Goal: Task Accomplishment & Management: Complete application form

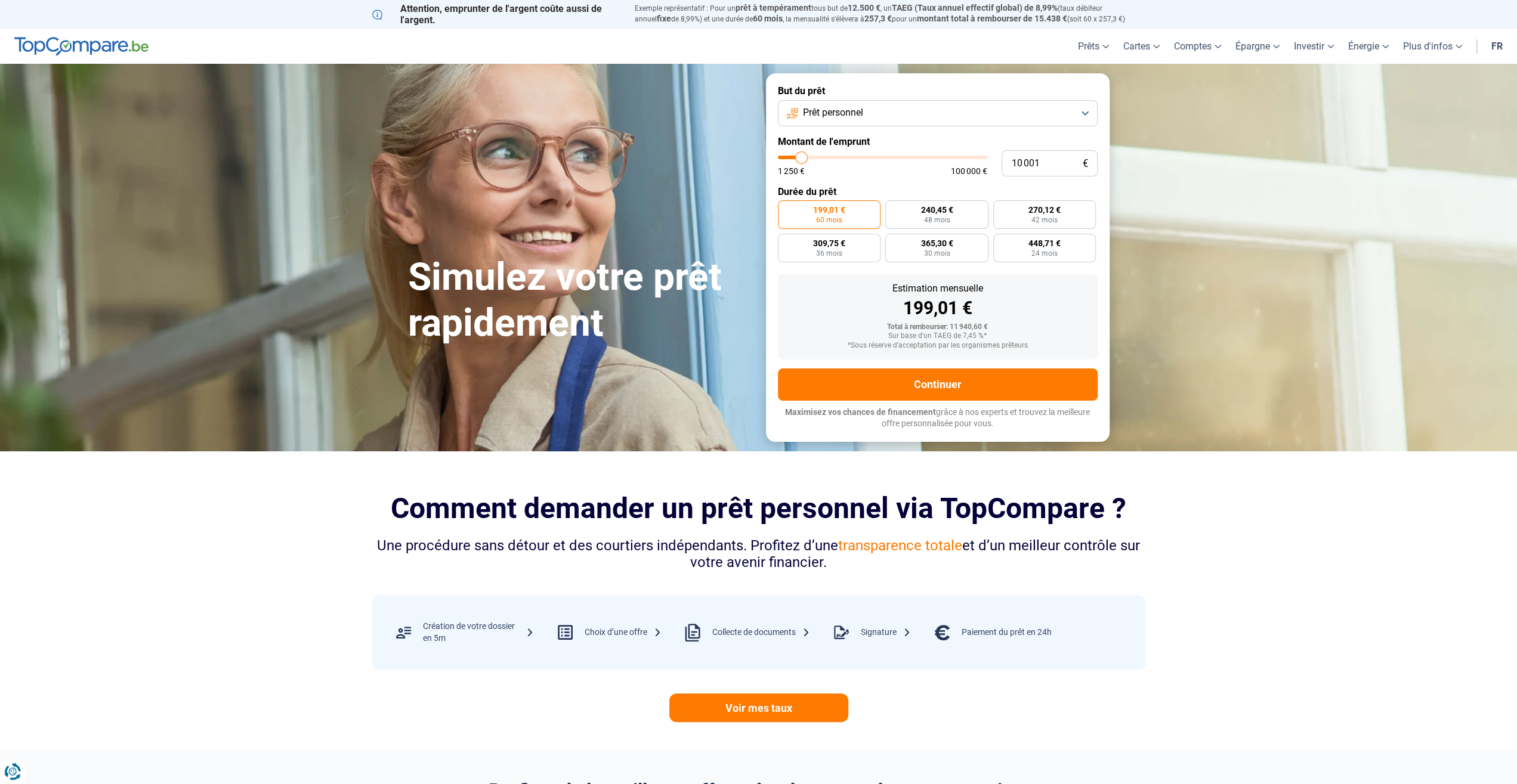
type input "9 500"
type input "9500"
type input "10 000"
type input "10000"
type input "10 250"
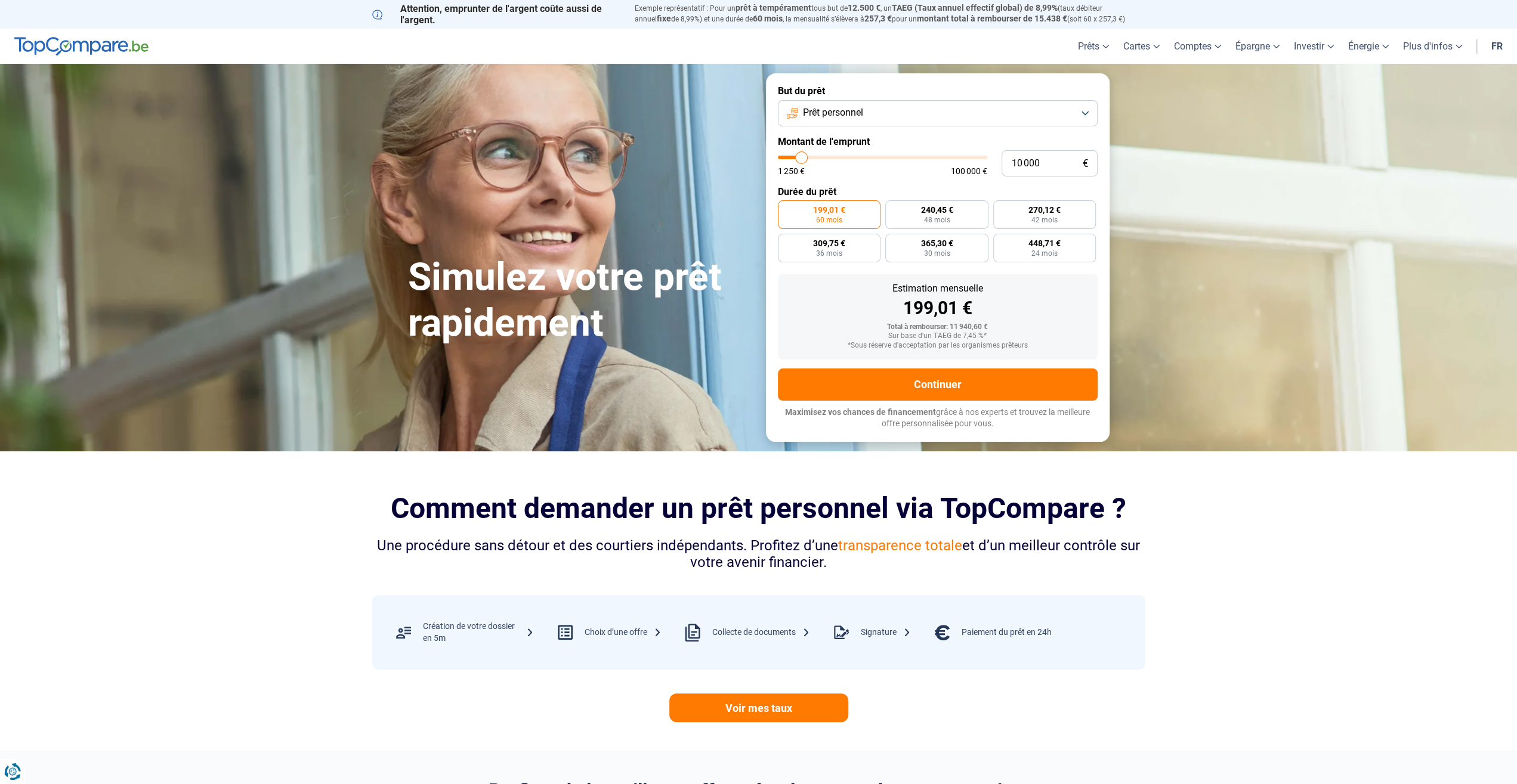
type input "10250"
type input "11 250"
type input "11250"
type input "11 750"
type input "11750"
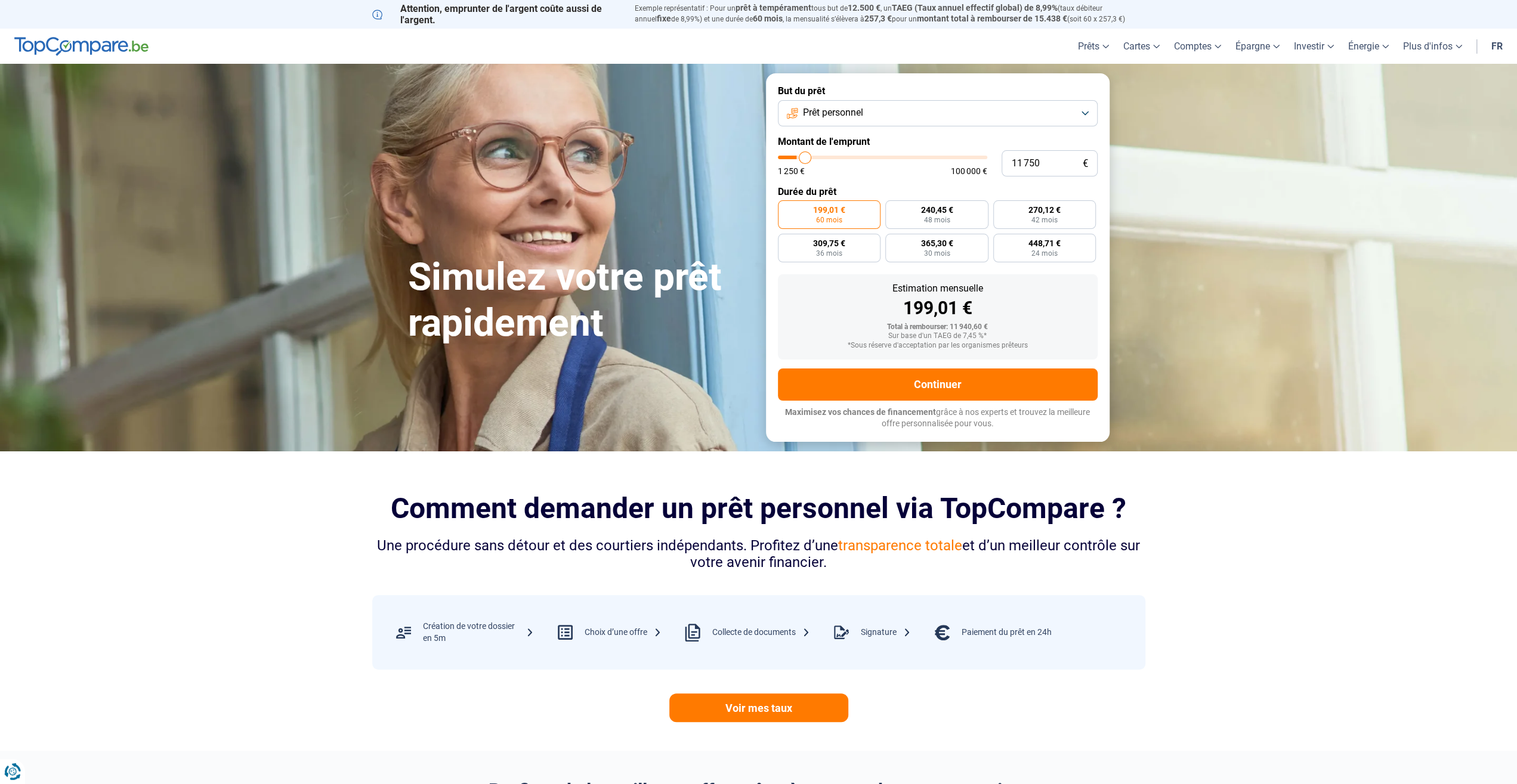
type input "12 250"
type input "12250"
type input "12 750"
type input "12750"
type input "13 250"
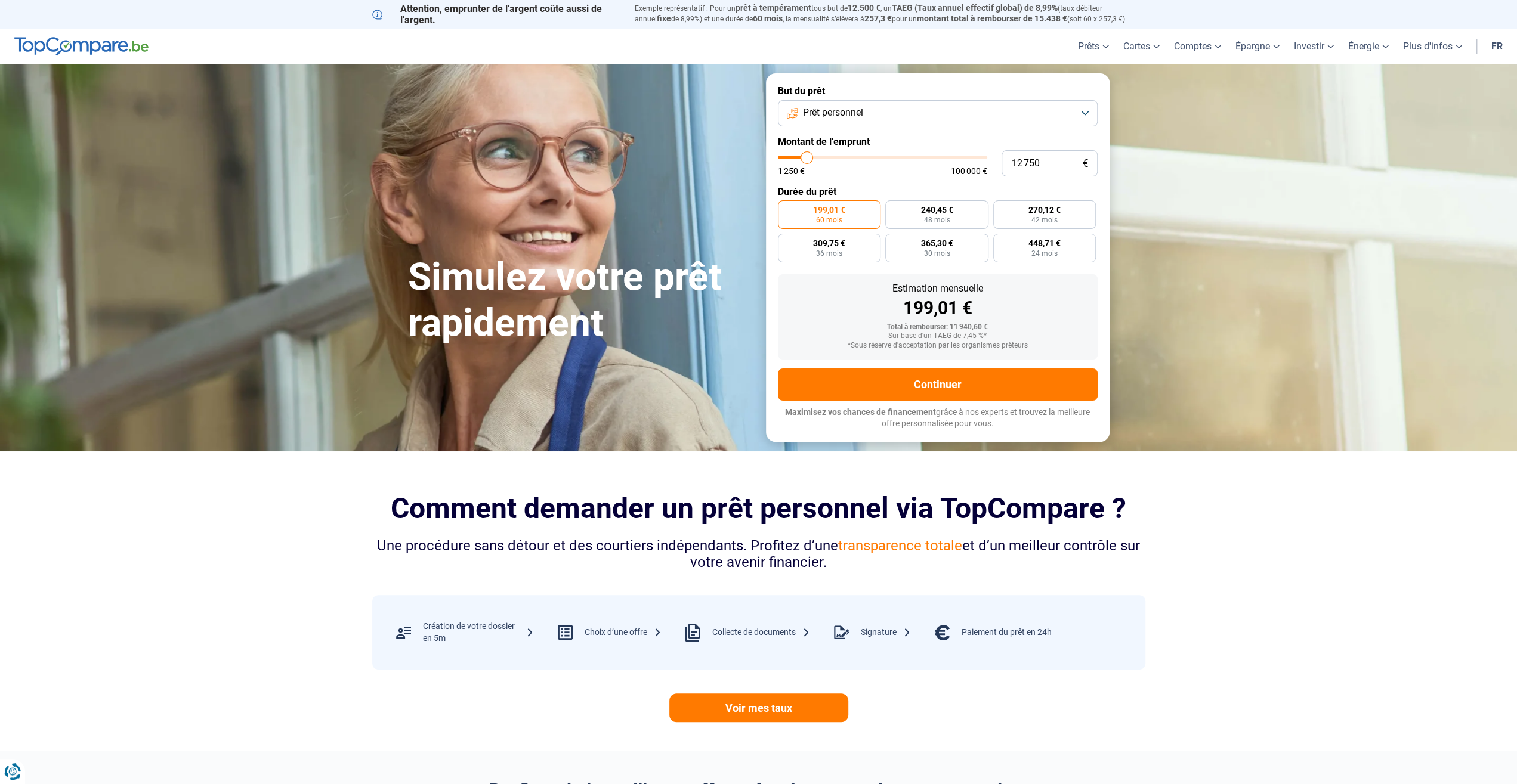
type input "13250"
type input "13 750"
type input "13750"
type input "14 500"
type input "14500"
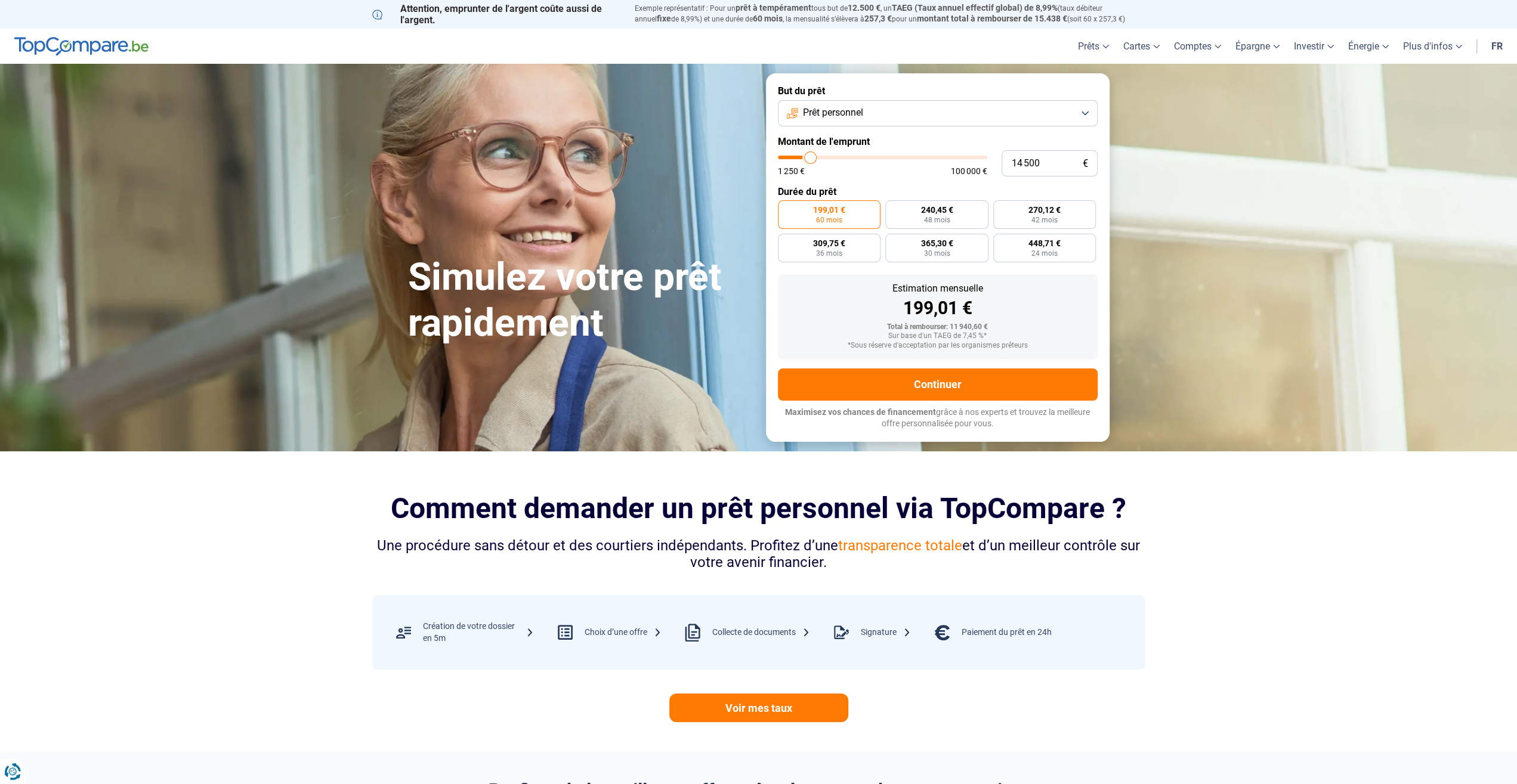
type input "15 250"
type input "15250"
type input "16 000"
type input "16000"
type input "16 500"
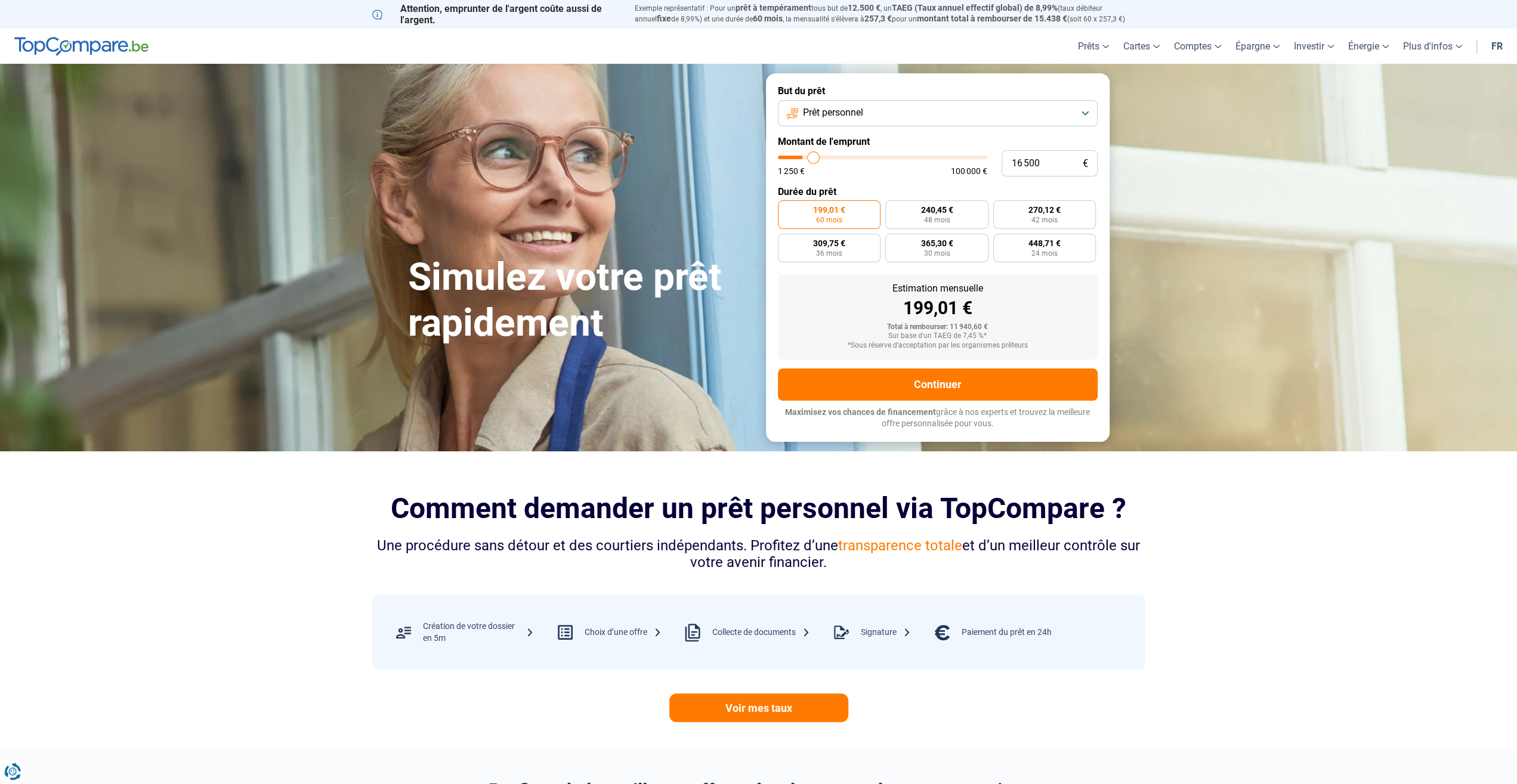
type input "16500"
type input "16 750"
type input "16750"
type input "17 500"
type input "17500"
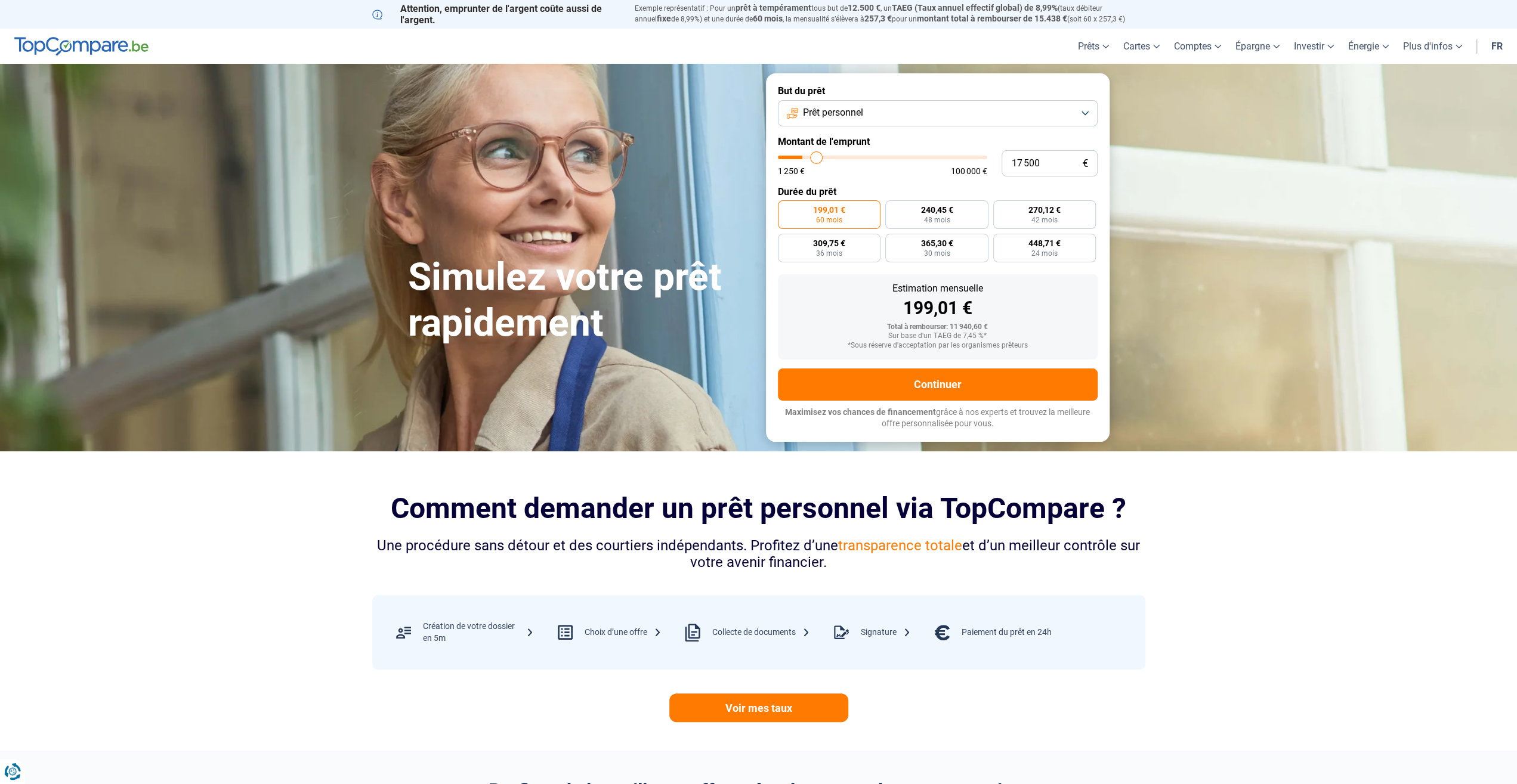
type input "17 750"
type input "17750"
type input "18 500"
type input "18500"
type input "19 000"
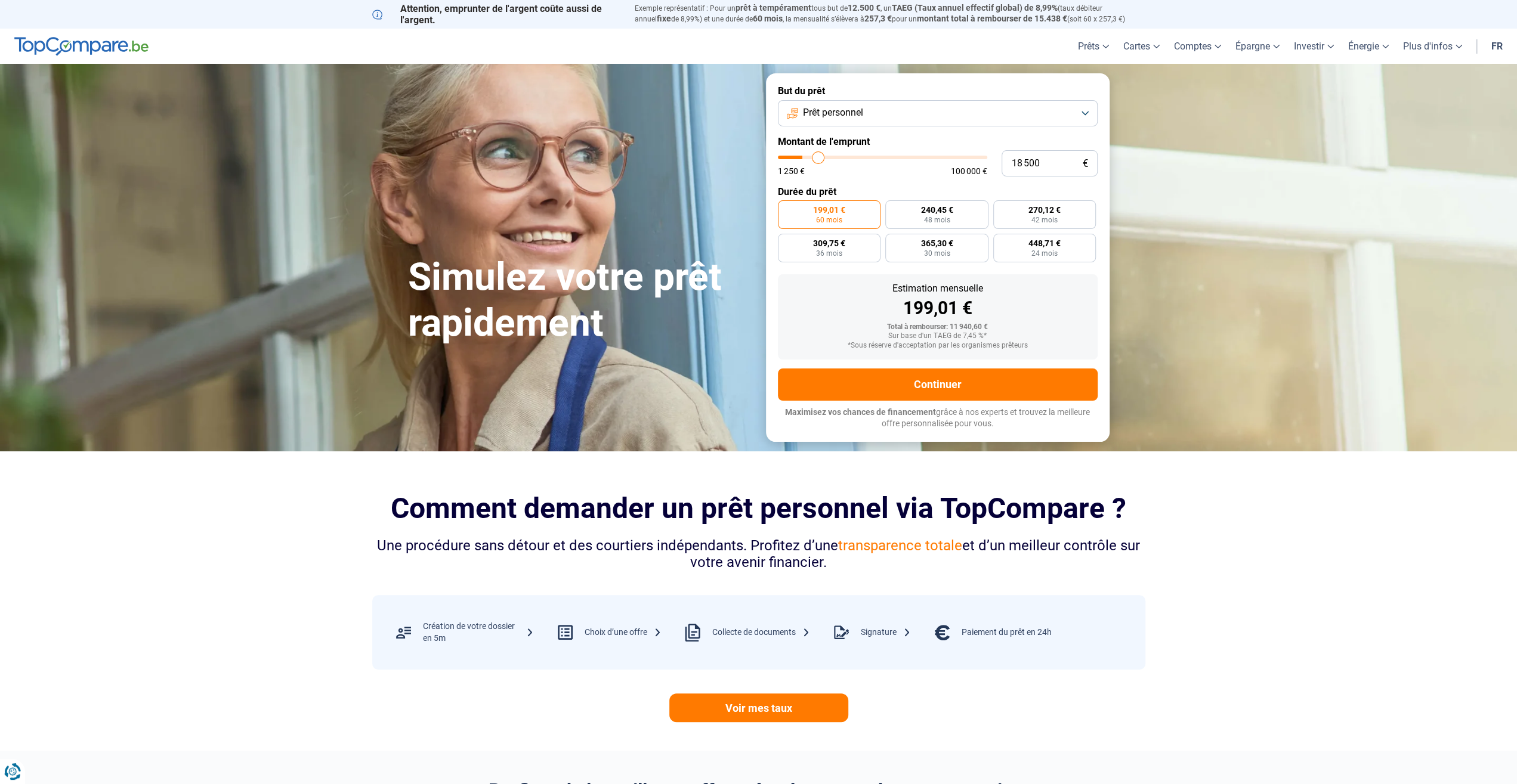
type input "19000"
type input "19 500"
type input "19500"
type input "20 250"
type input "20250"
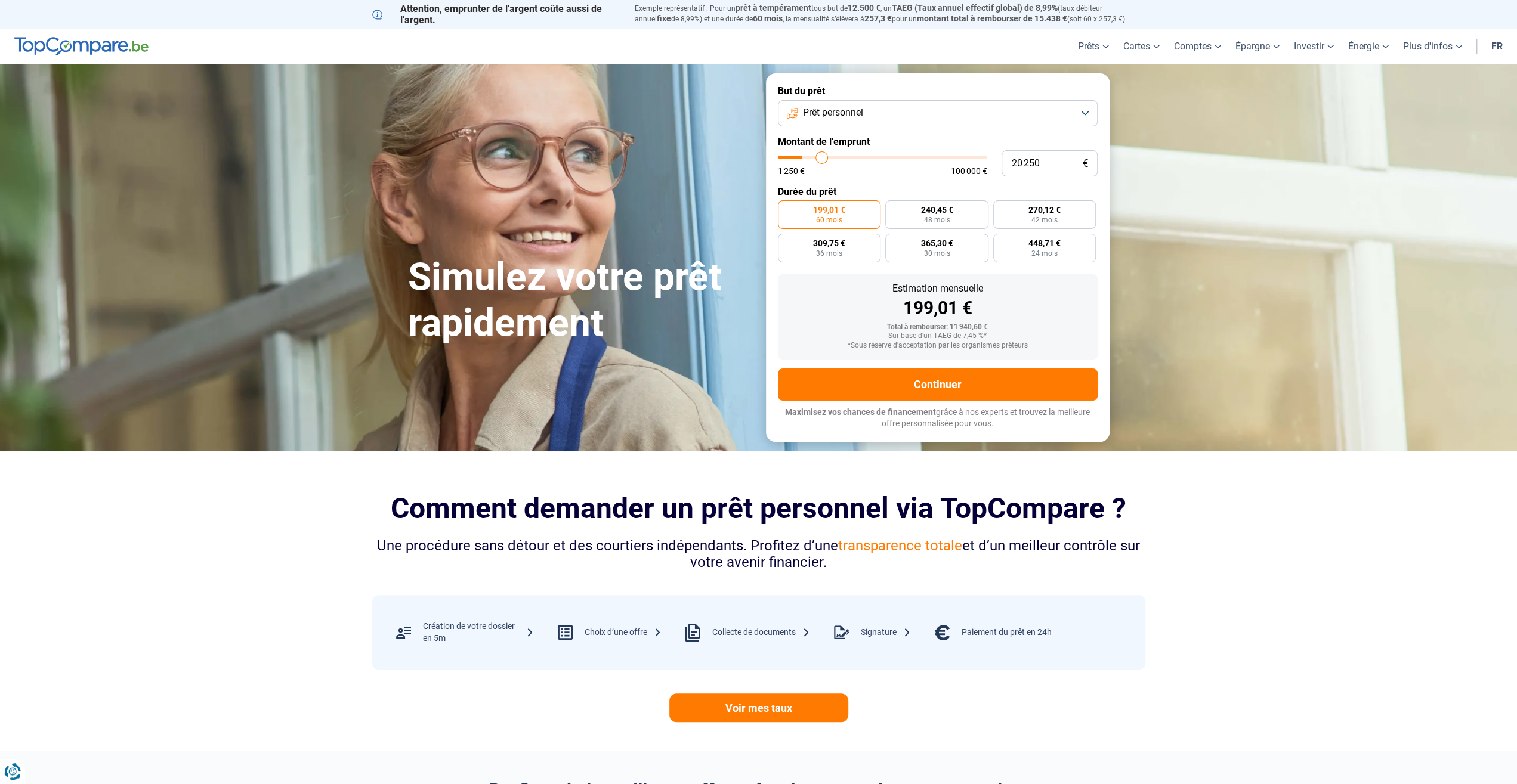
type input "21 000"
type input "21000"
type input "21 500"
type input "21500"
type input "22 000"
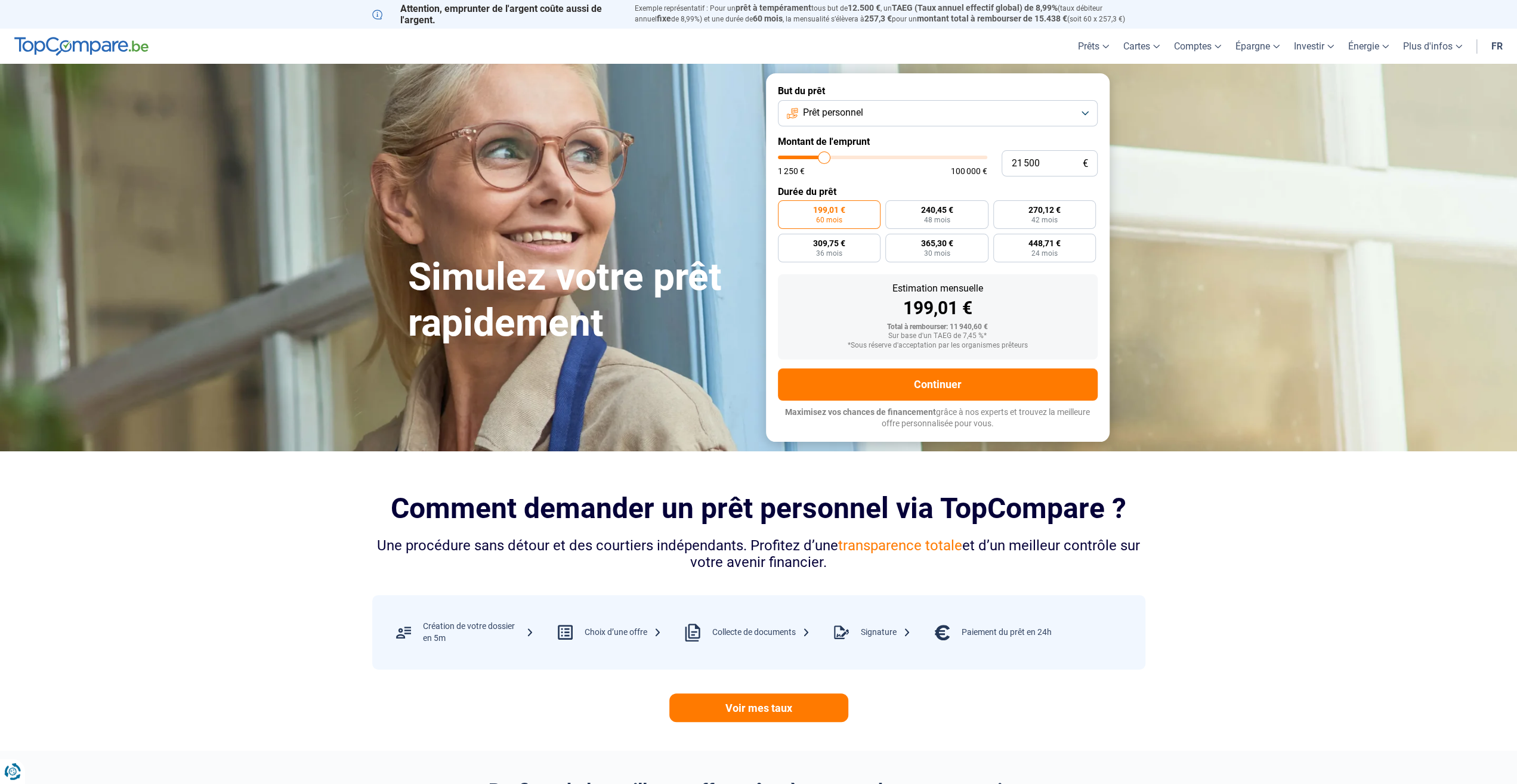
type input "22000"
type input "22 750"
type input "22750"
type input "23 750"
type input "23750"
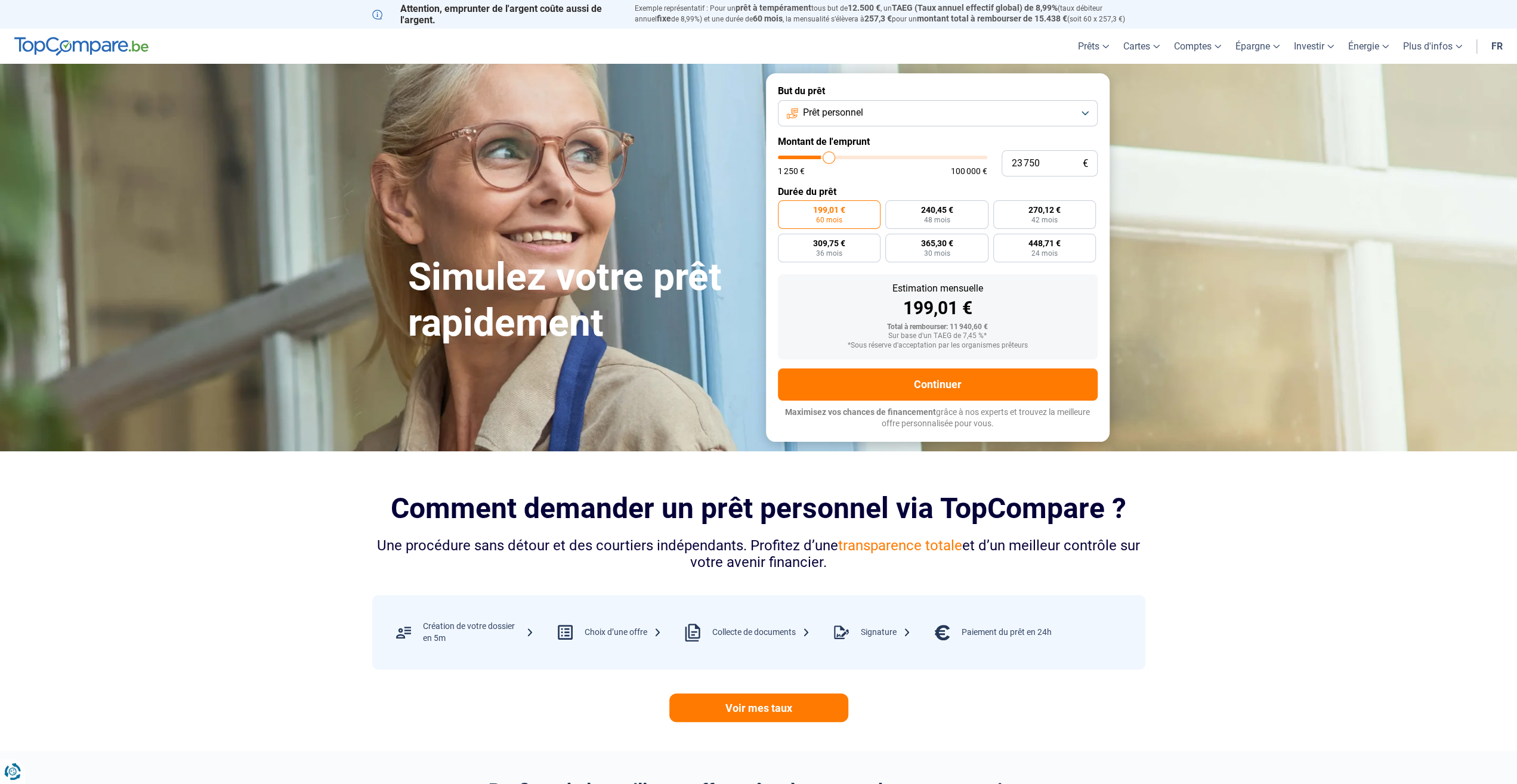
type input "24 750"
type input "24750"
type input "25 250"
type input "25250"
type input "25 750"
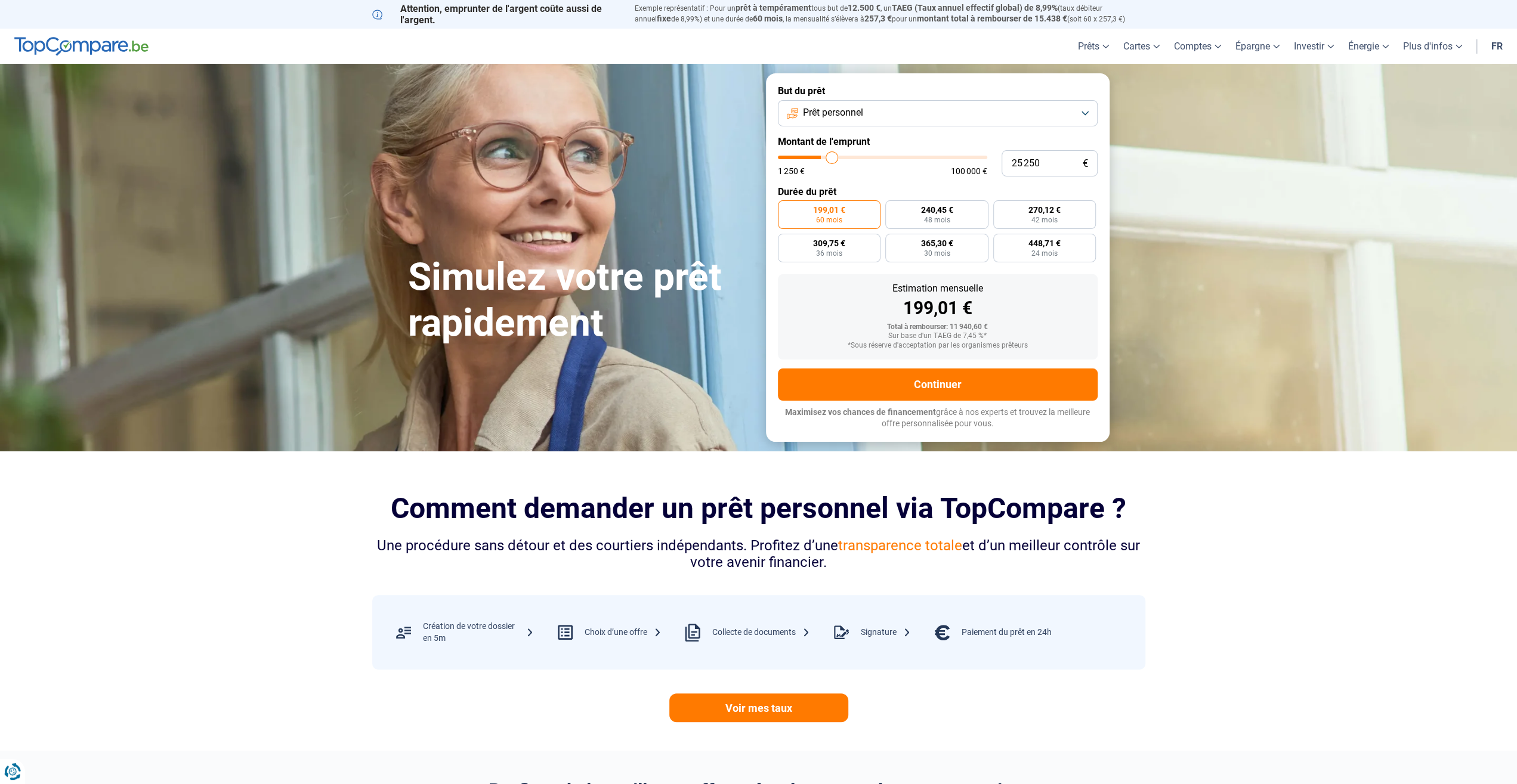
type input "25750"
type input "26 250"
type input "26250"
type input "26 750"
type input "26750"
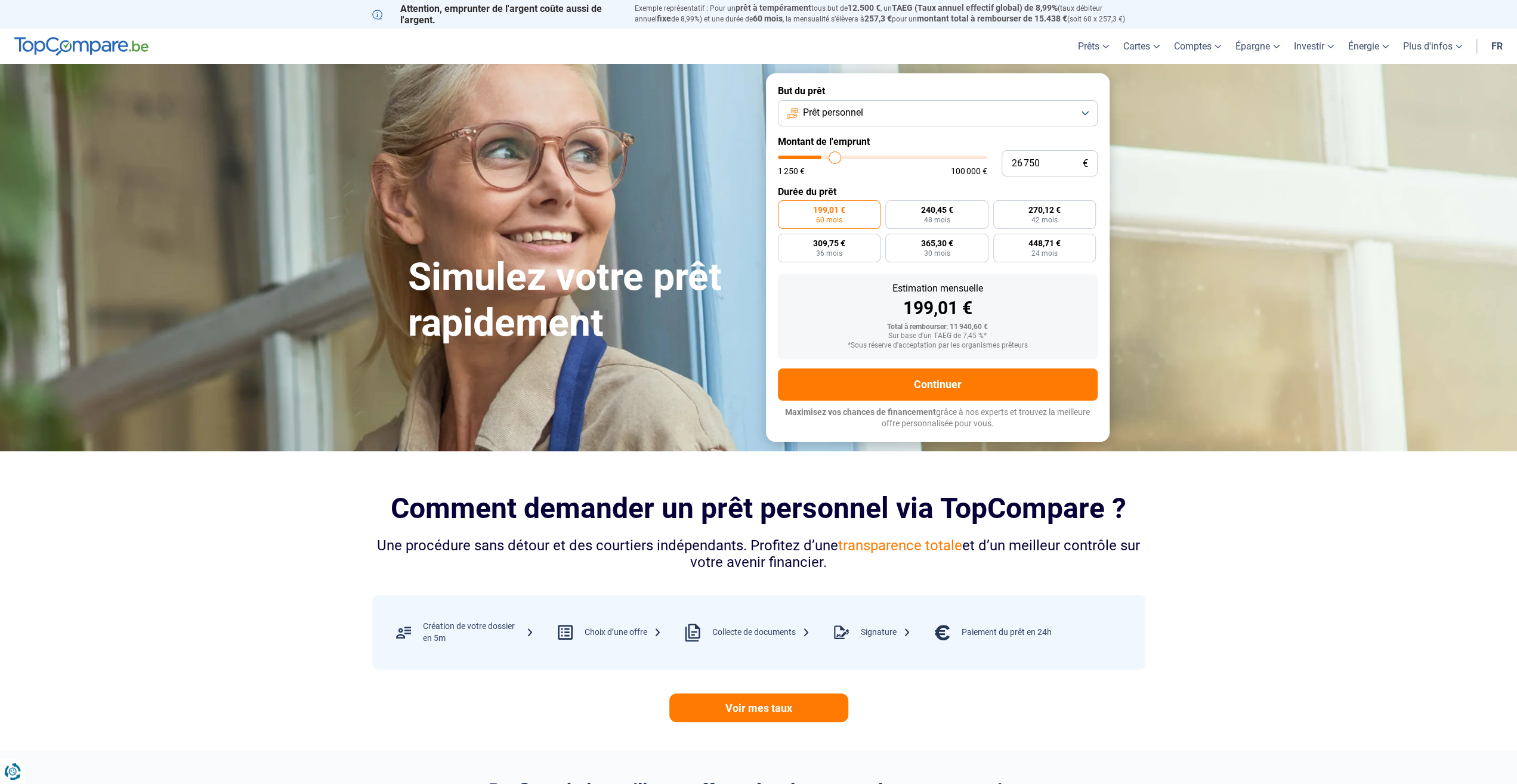
type input "27 250"
type input "27250"
type input "27 750"
type input "27750"
type input "28 250"
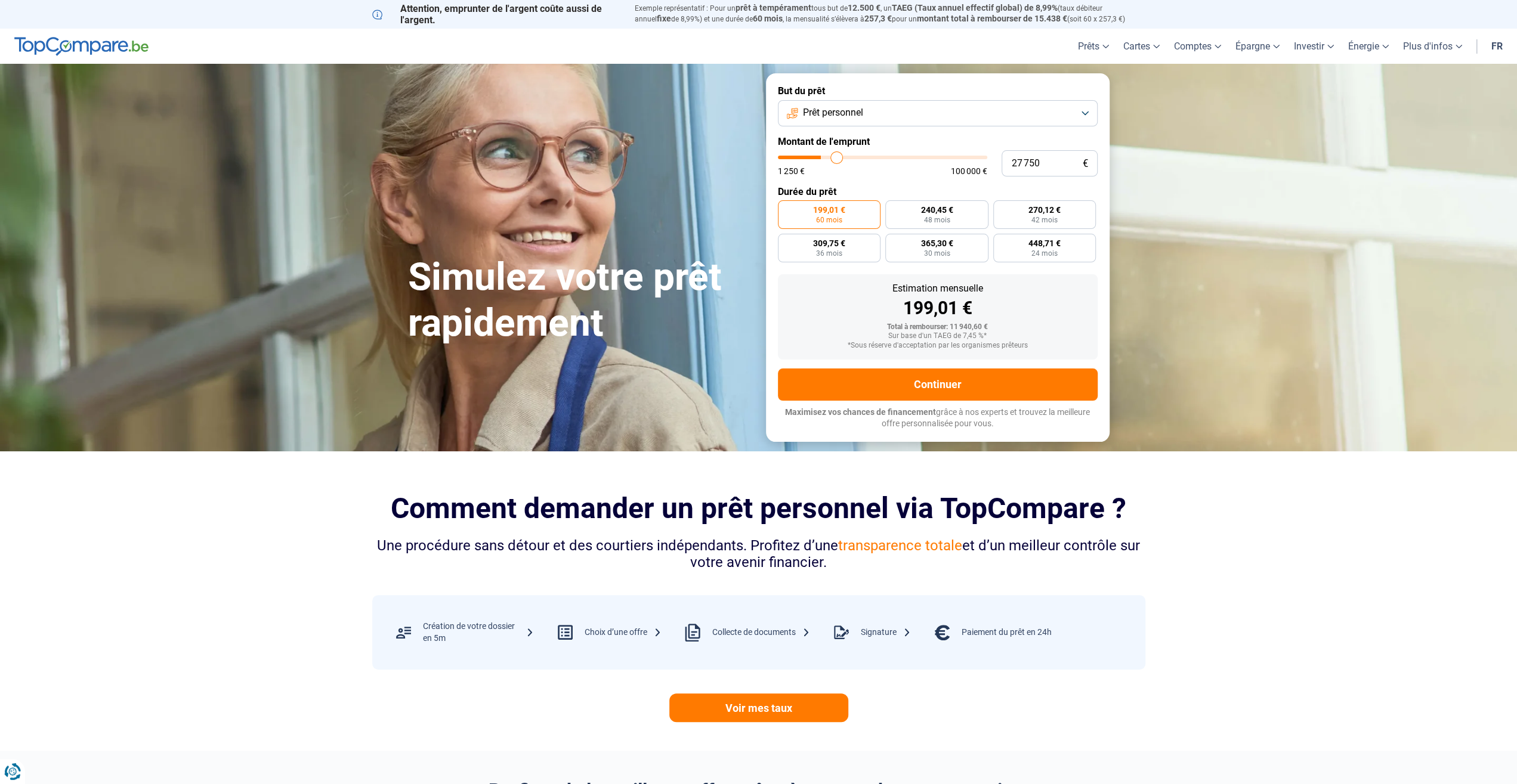
type input "28250"
type input "28 750"
type input "28750"
type input "29 500"
type input "29500"
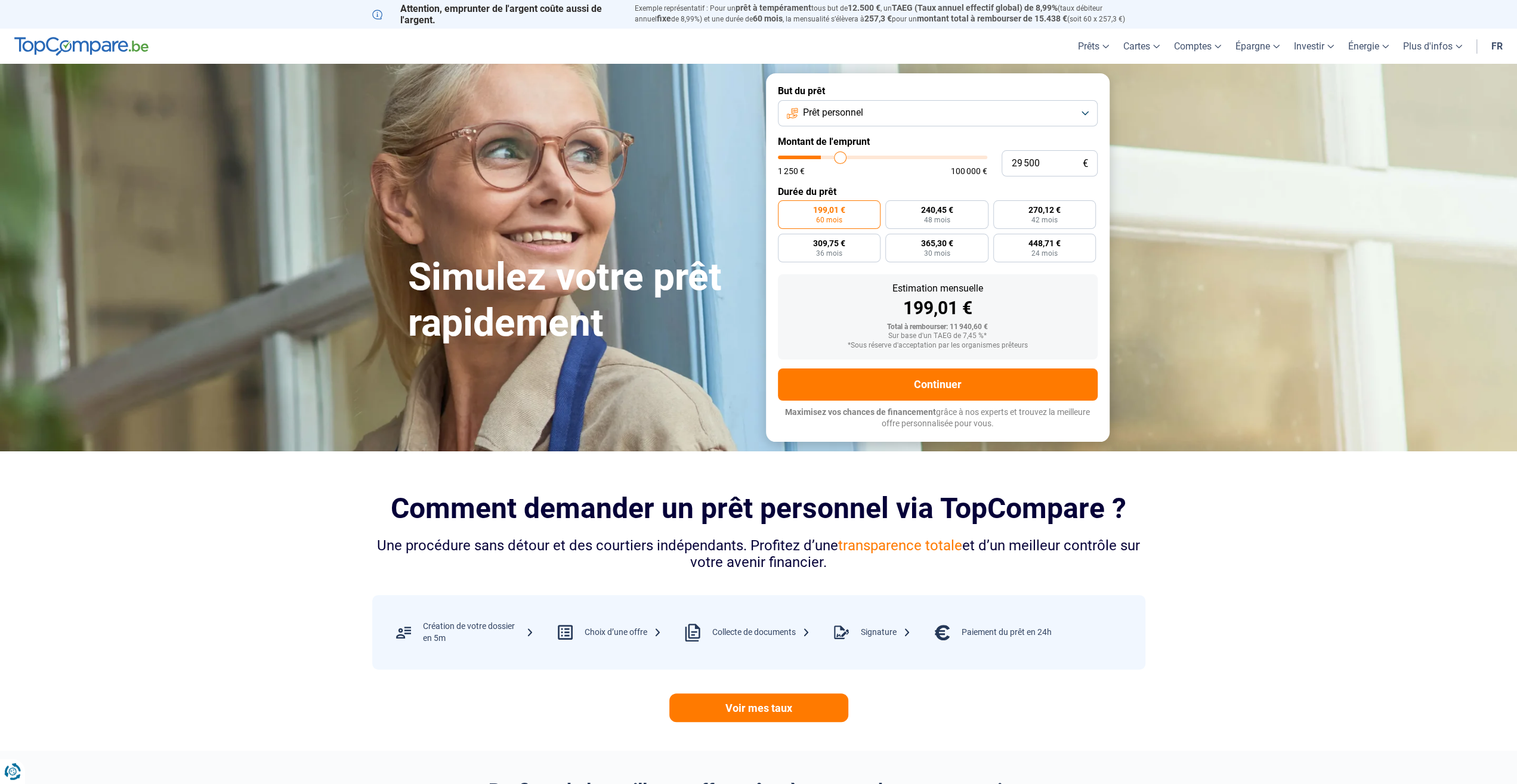
type input "30 250"
type input "30250"
type input "30 500"
type input "30500"
type input "29 750"
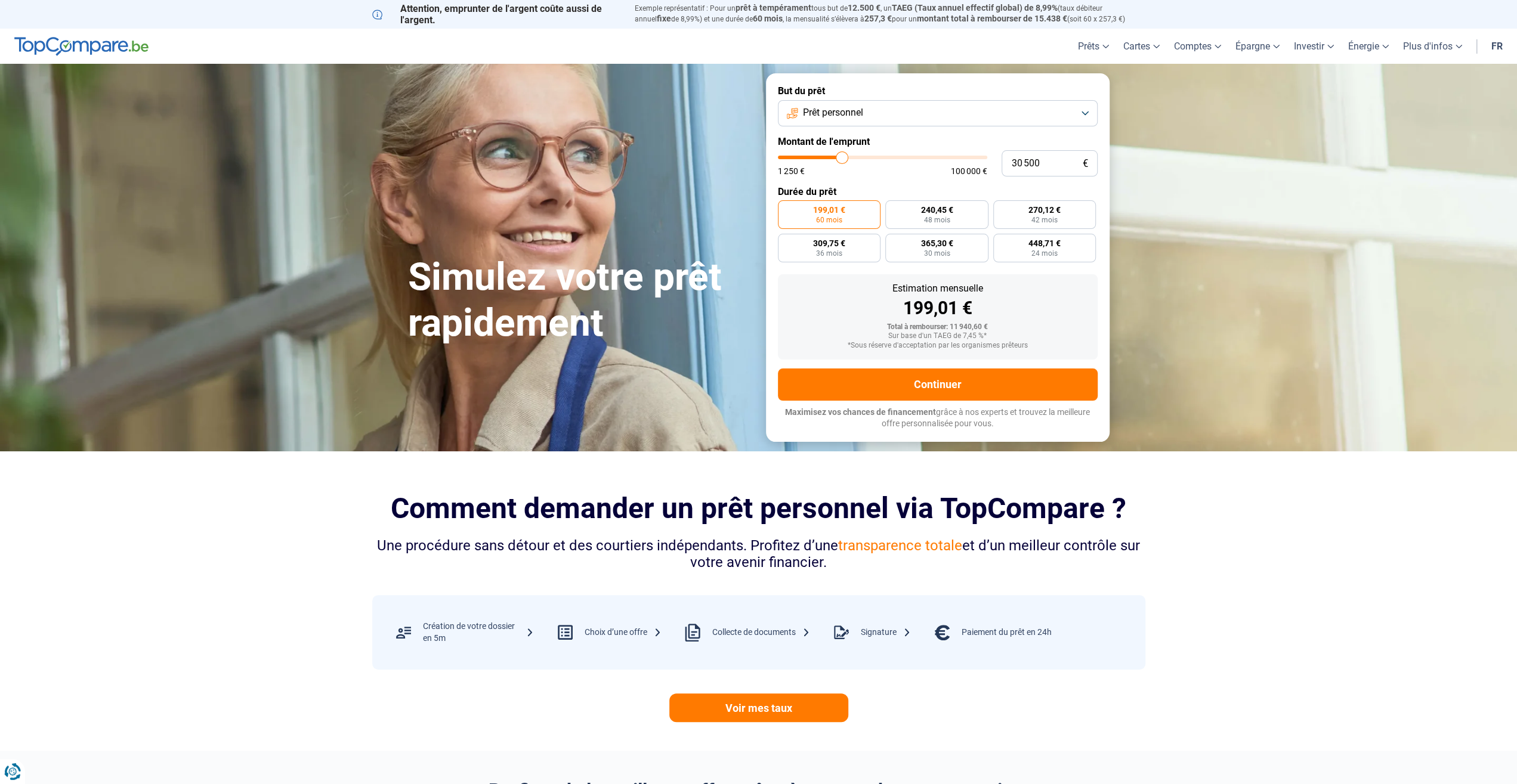
type input "29750"
type input "29 250"
type input "29250"
type input "28 500"
type input "28500"
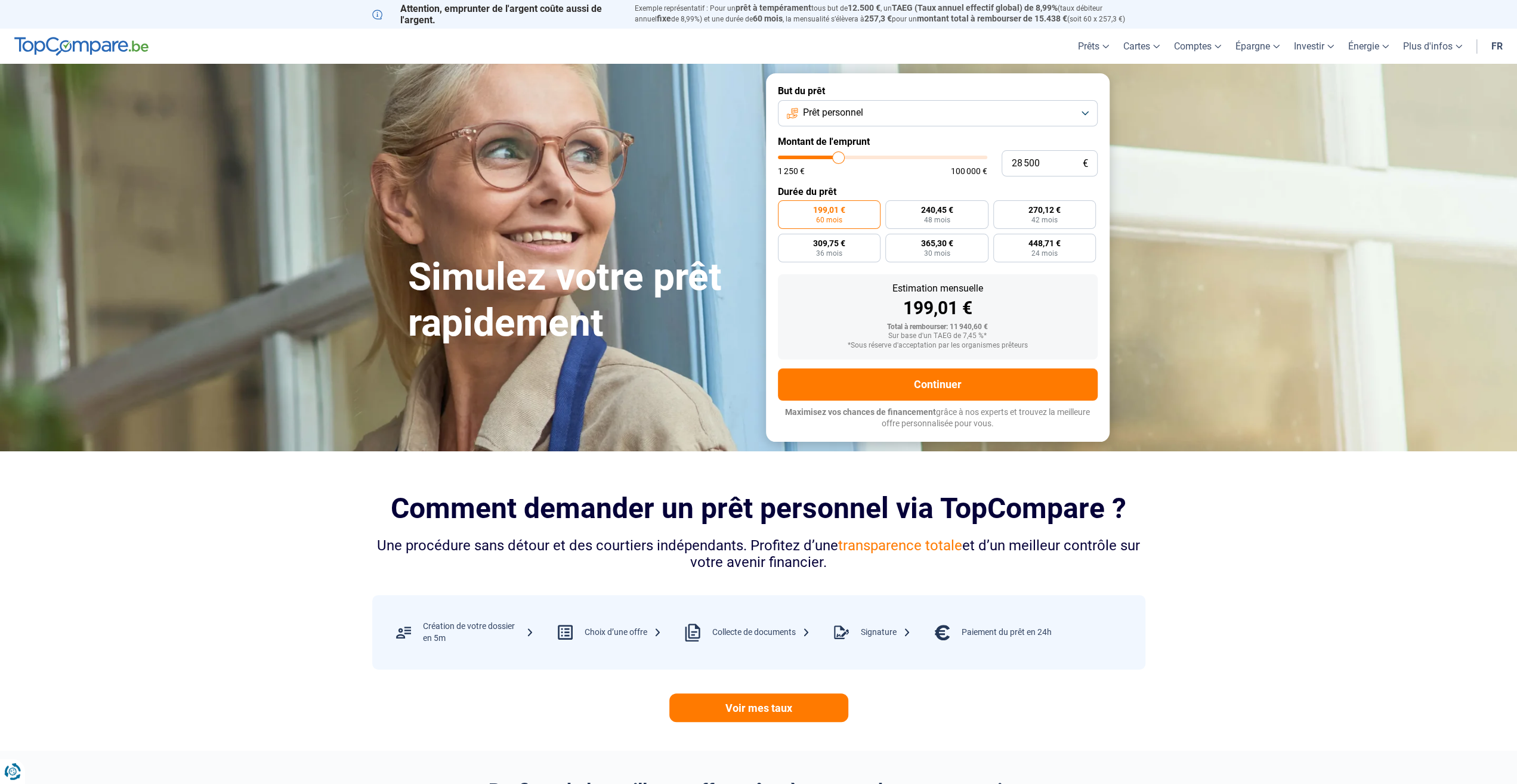
type input "28 000"
type input "28000"
type input "27 750"
type input "27750"
type input "27 000"
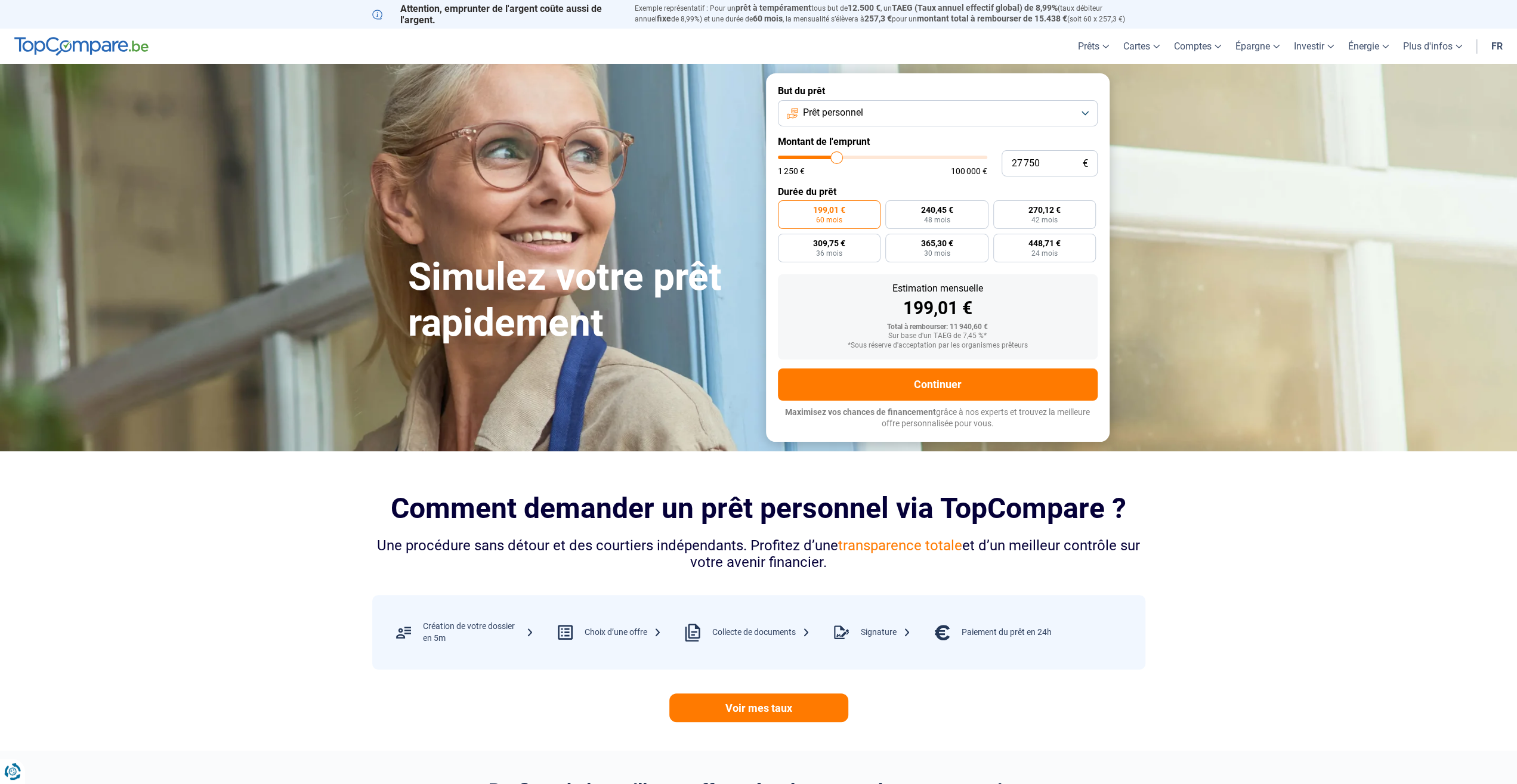
type input "27000"
type input "26 750"
type input "26750"
type input "26 500"
type input "26500"
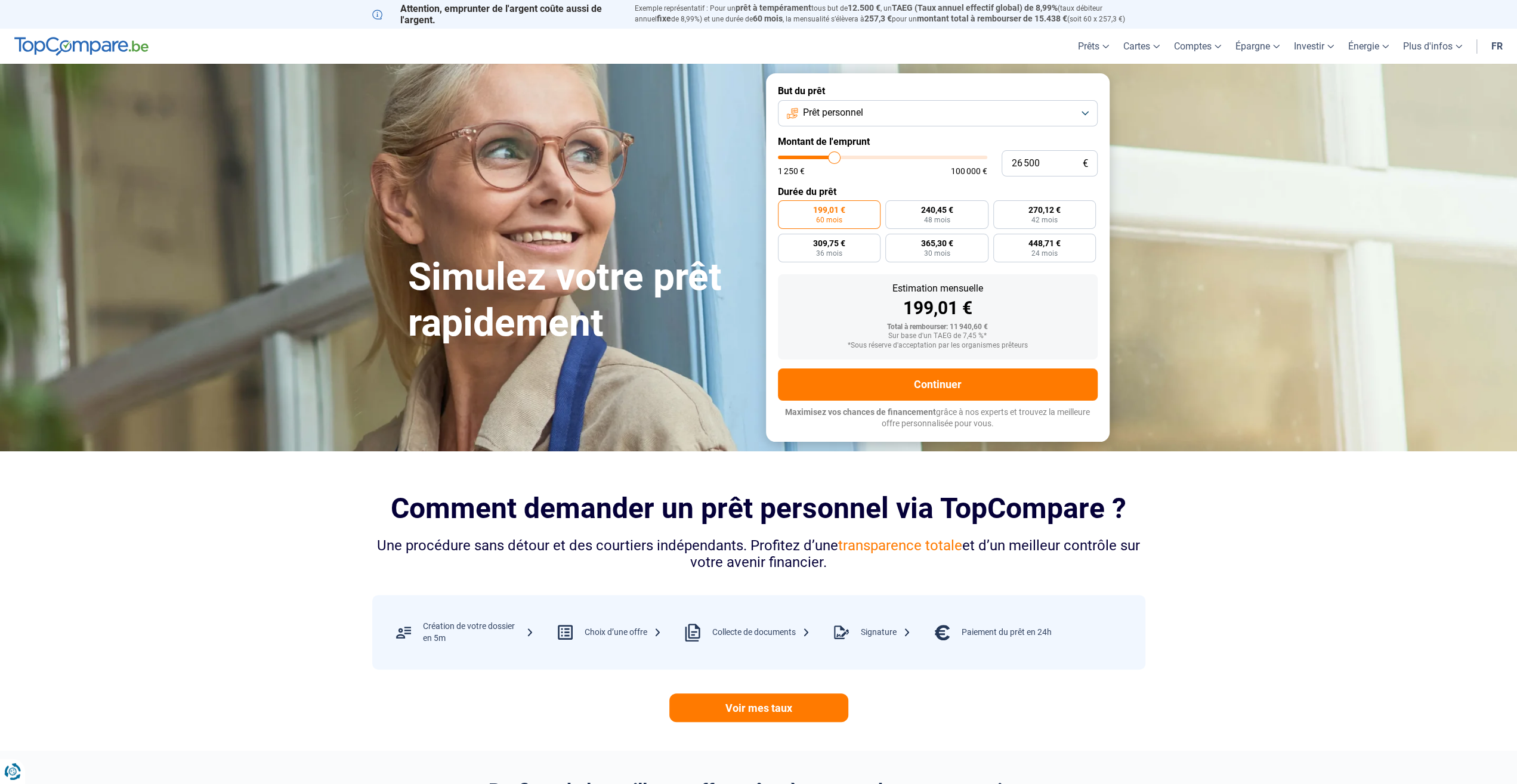
type input "26 250"
type input "26250"
type input "26 000"
type input "26000"
type input "25 750"
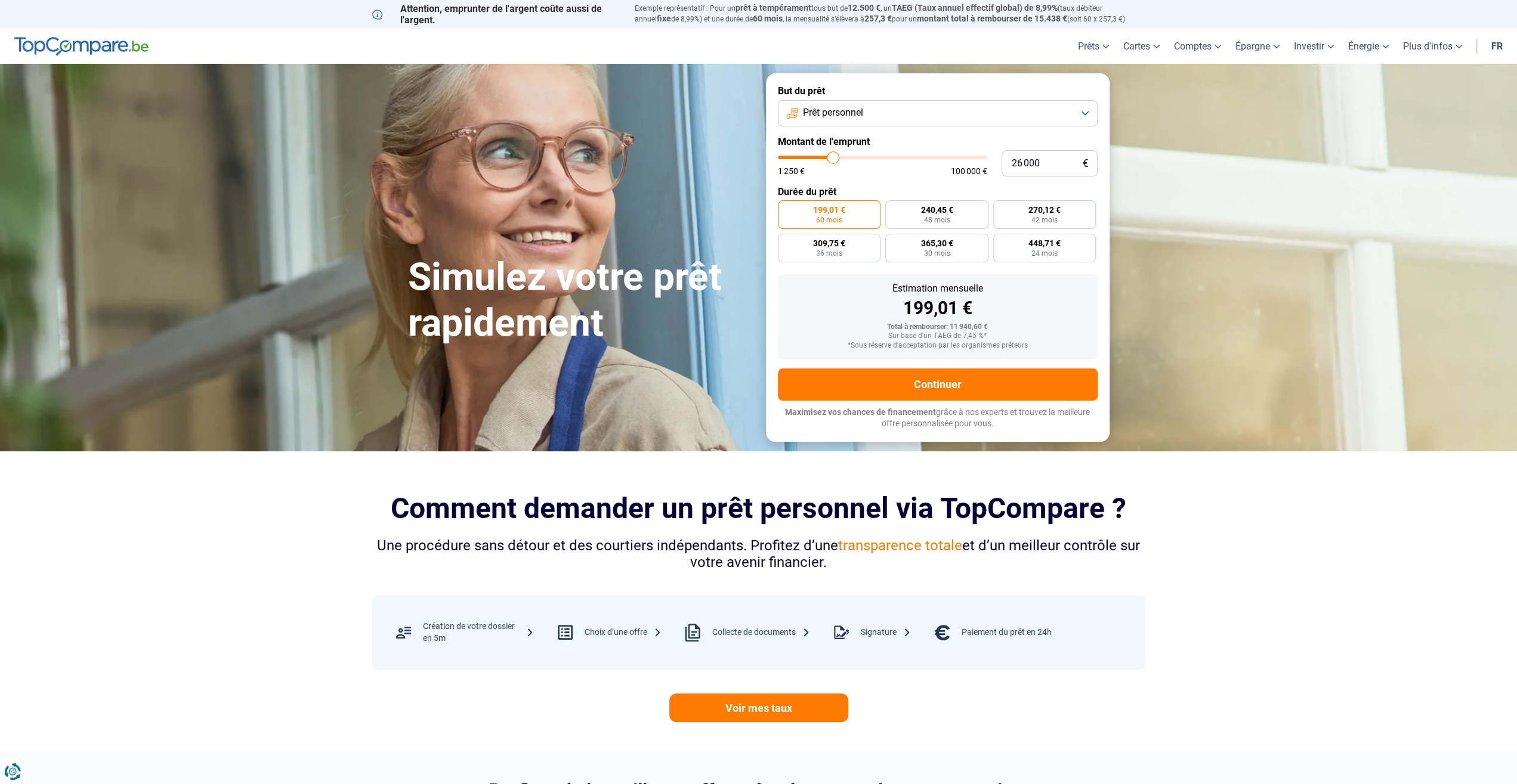
type input "25750"
type input "25 500"
type input "25500"
type input "25 250"
type input "25250"
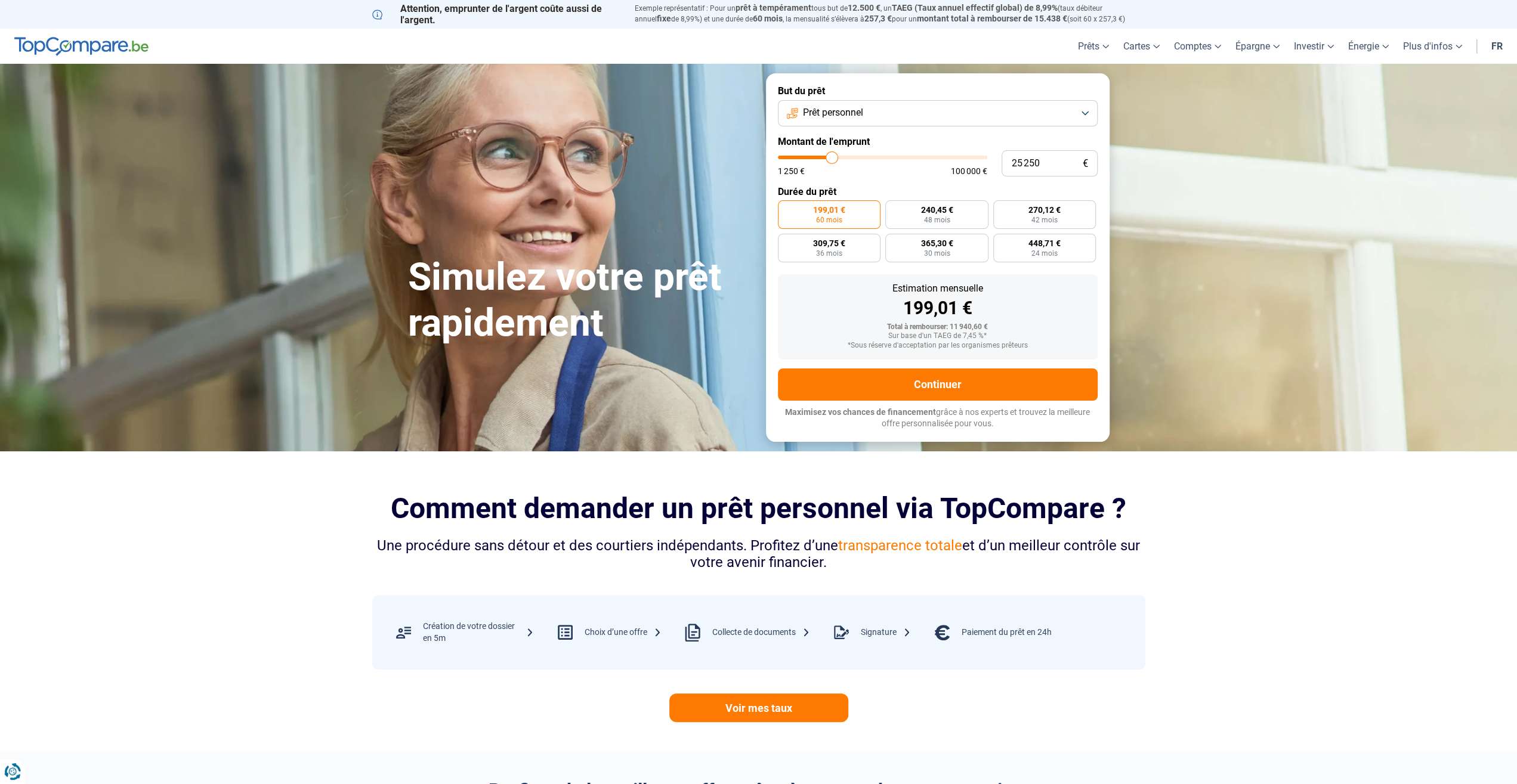
type input "25 000"
type input "25000"
type input "24 750"
type input "24750"
type input "24 500"
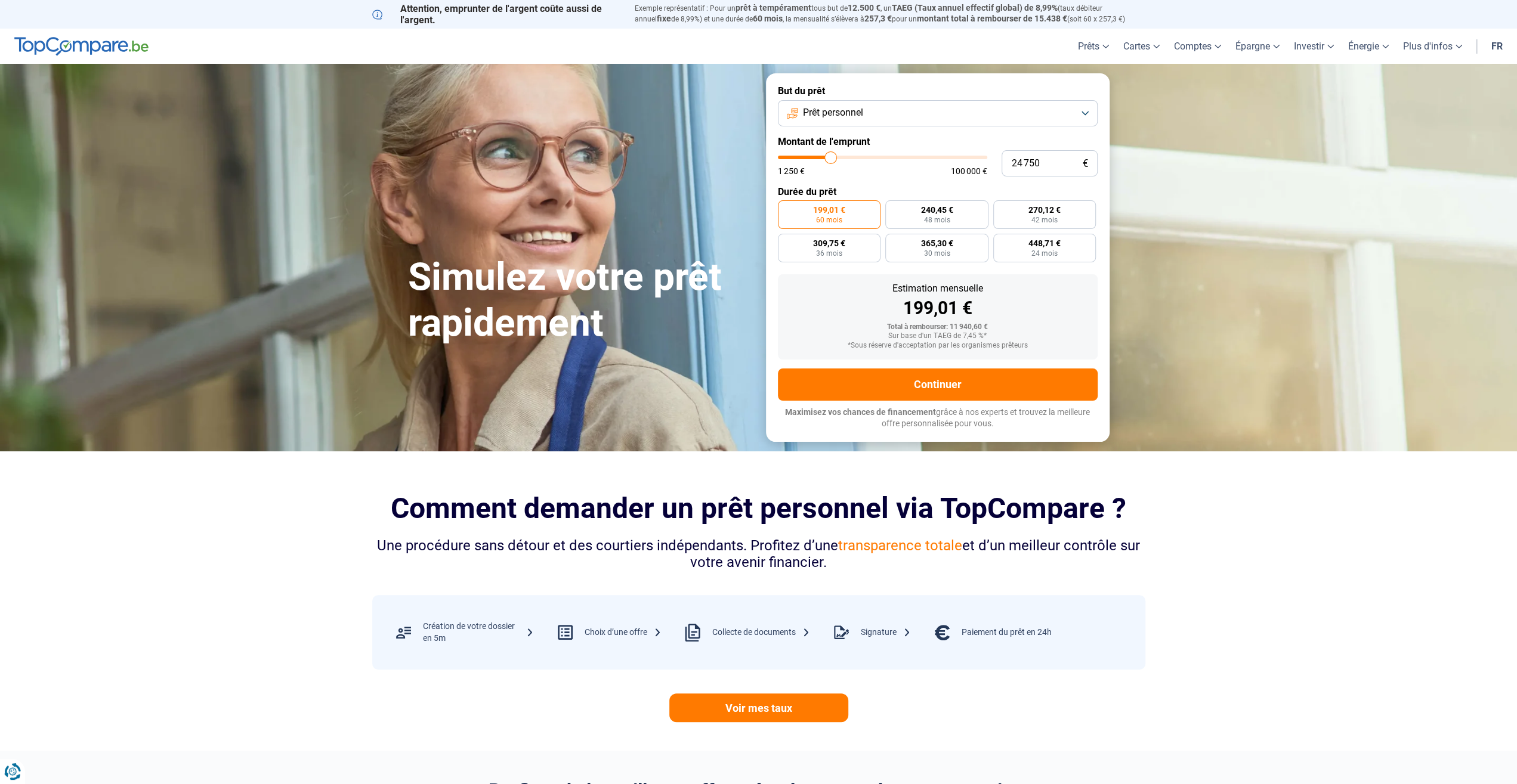
type input "24500"
type input "24 250"
type input "24250"
type input "24 000"
type input "24000"
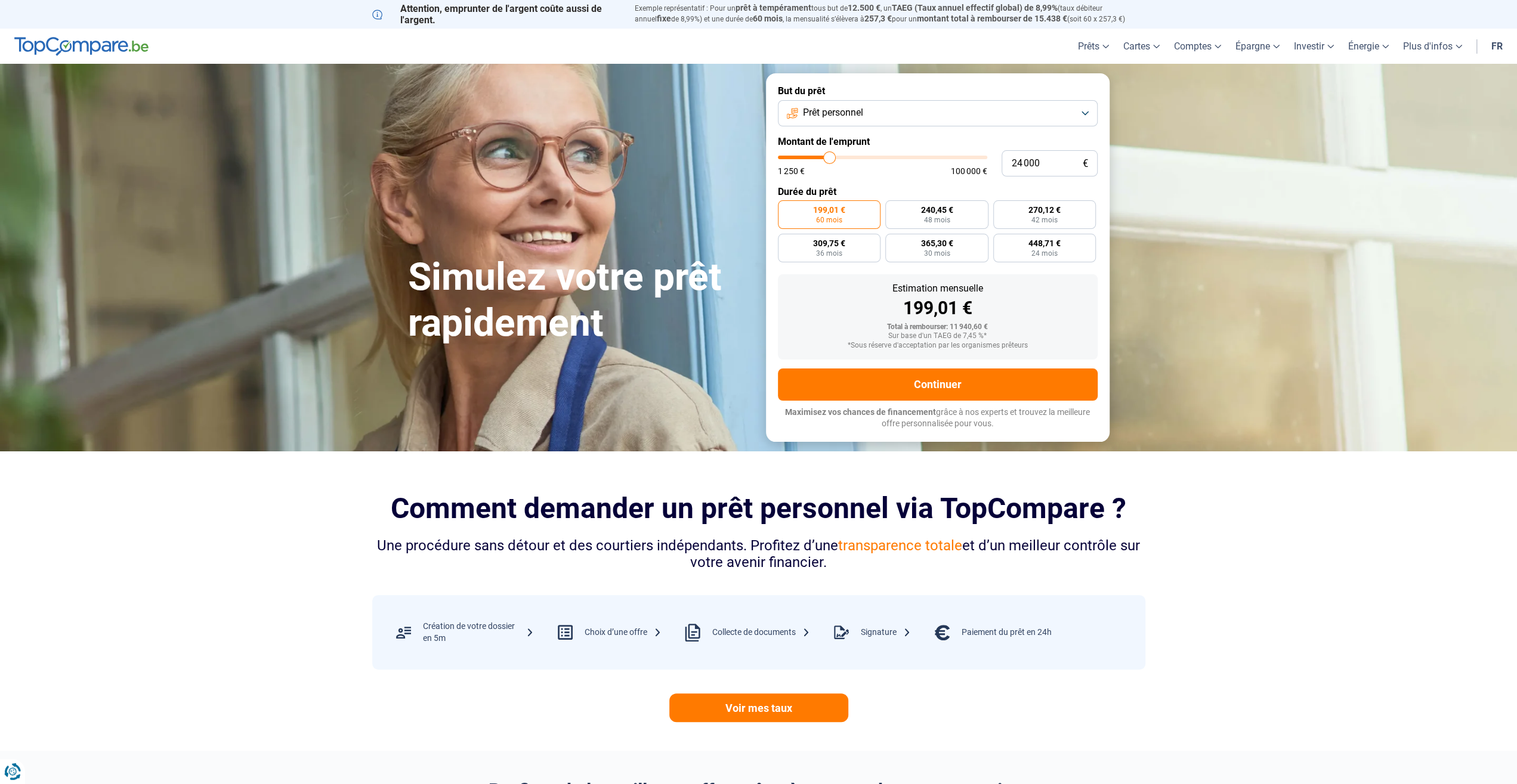
type input "23 750"
type input "23750"
type input "23 500"
type input "23500"
type input "23 250"
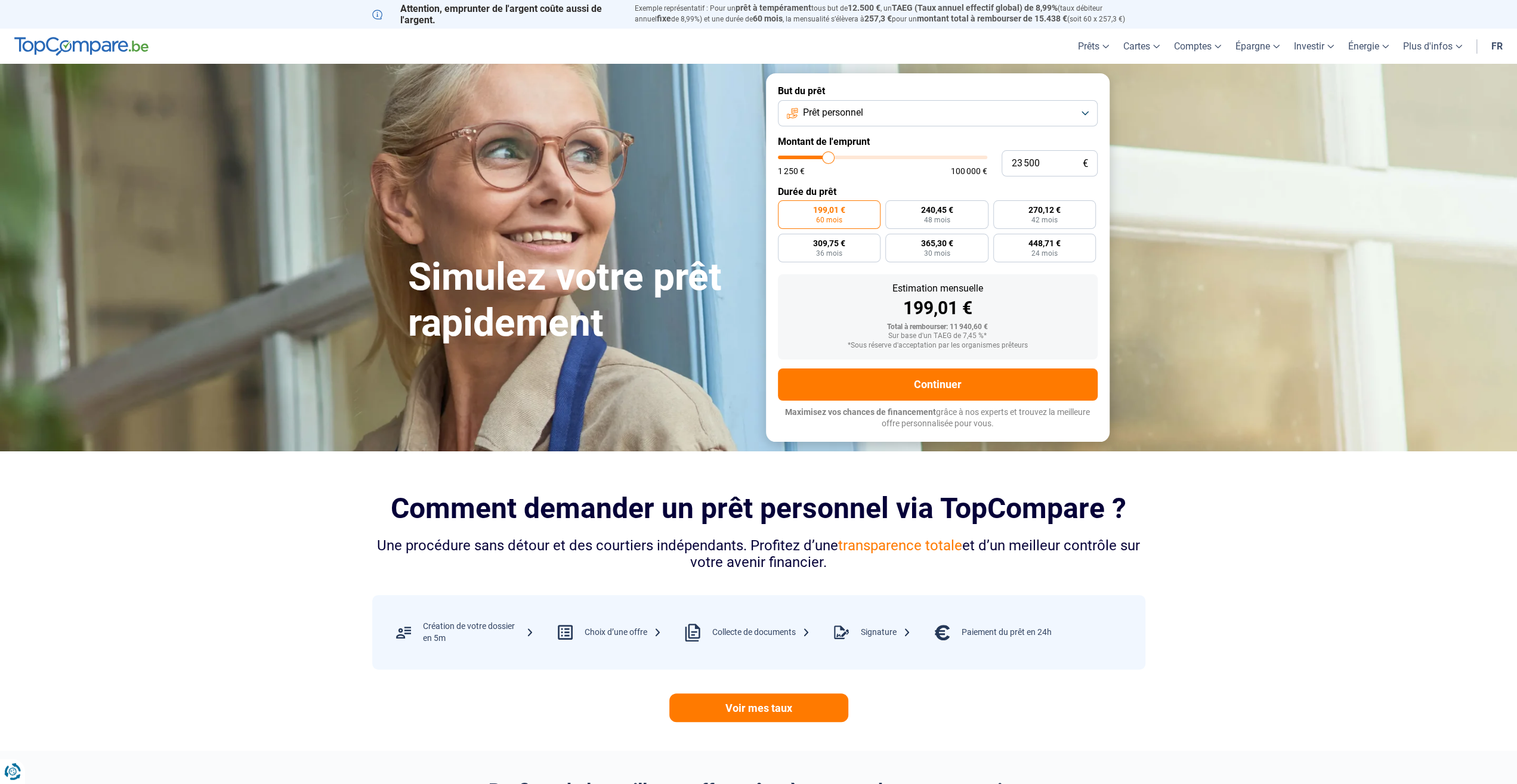
type input "23250"
type input "23 000"
type input "23000"
type input "22 750"
type input "22750"
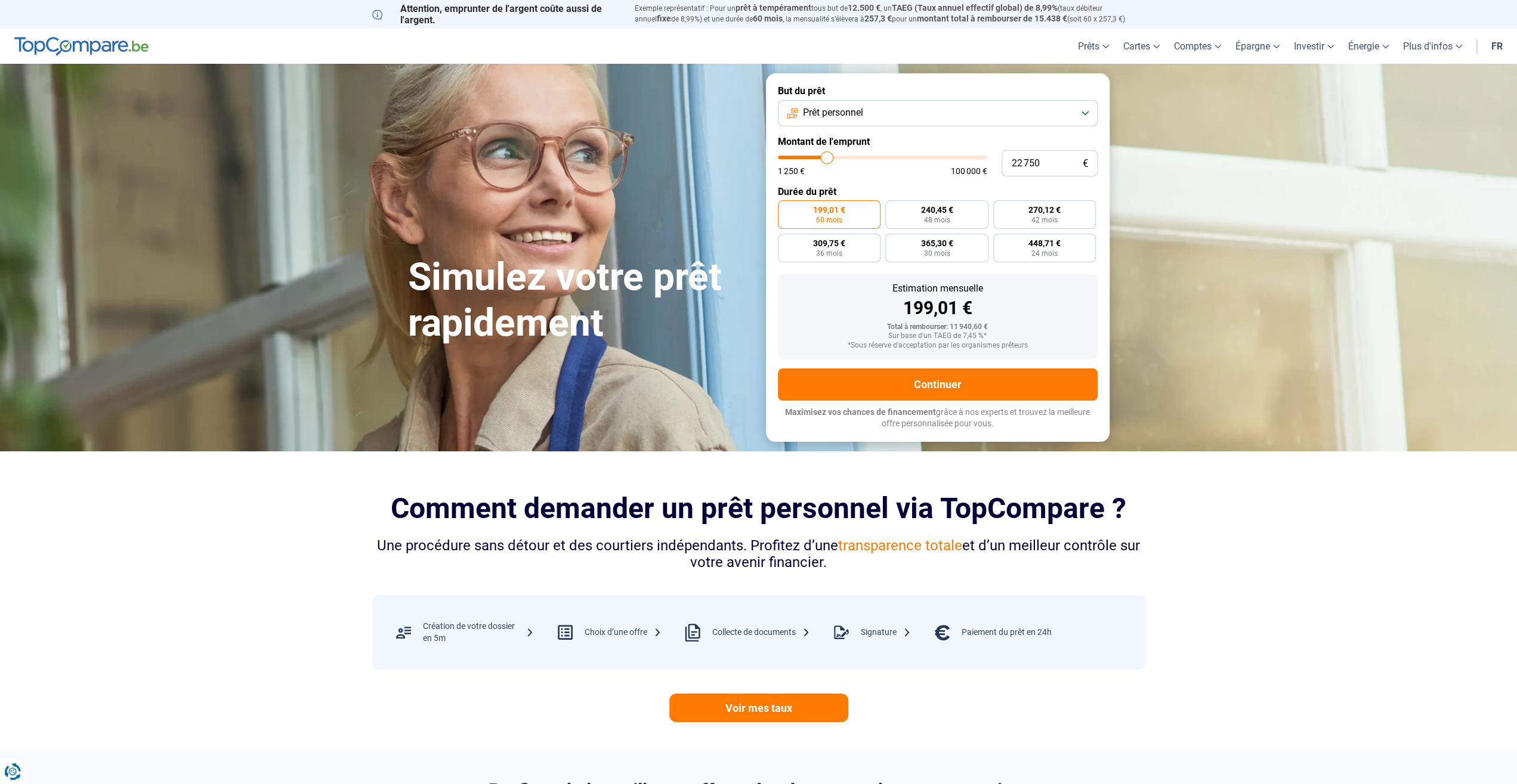
type input "22 500"
type input "22500"
type input "22 250"
type input "22250"
type input "22 000"
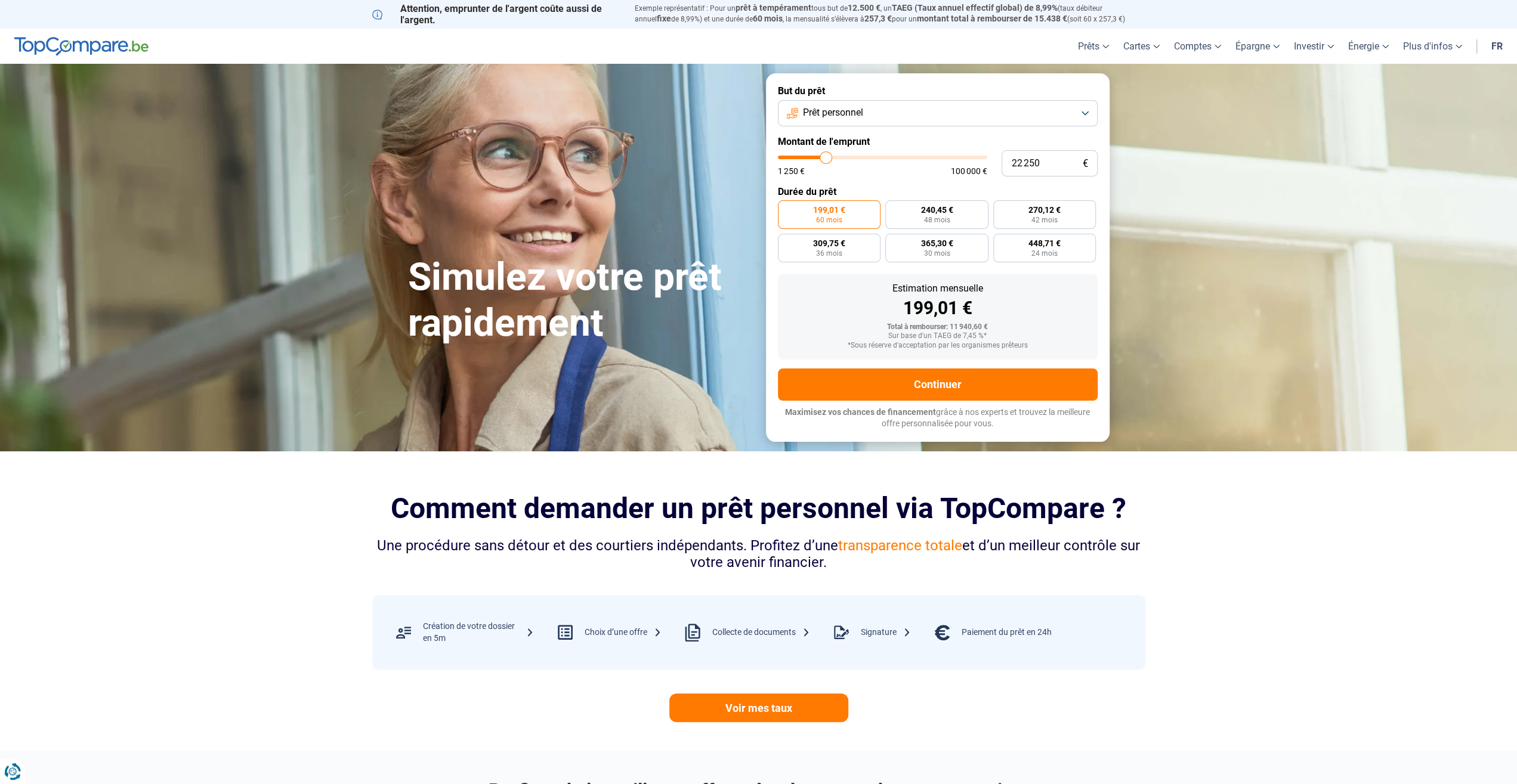
type input "22000"
type input "21 750"
type input "21750"
type input "21 500"
type input "21500"
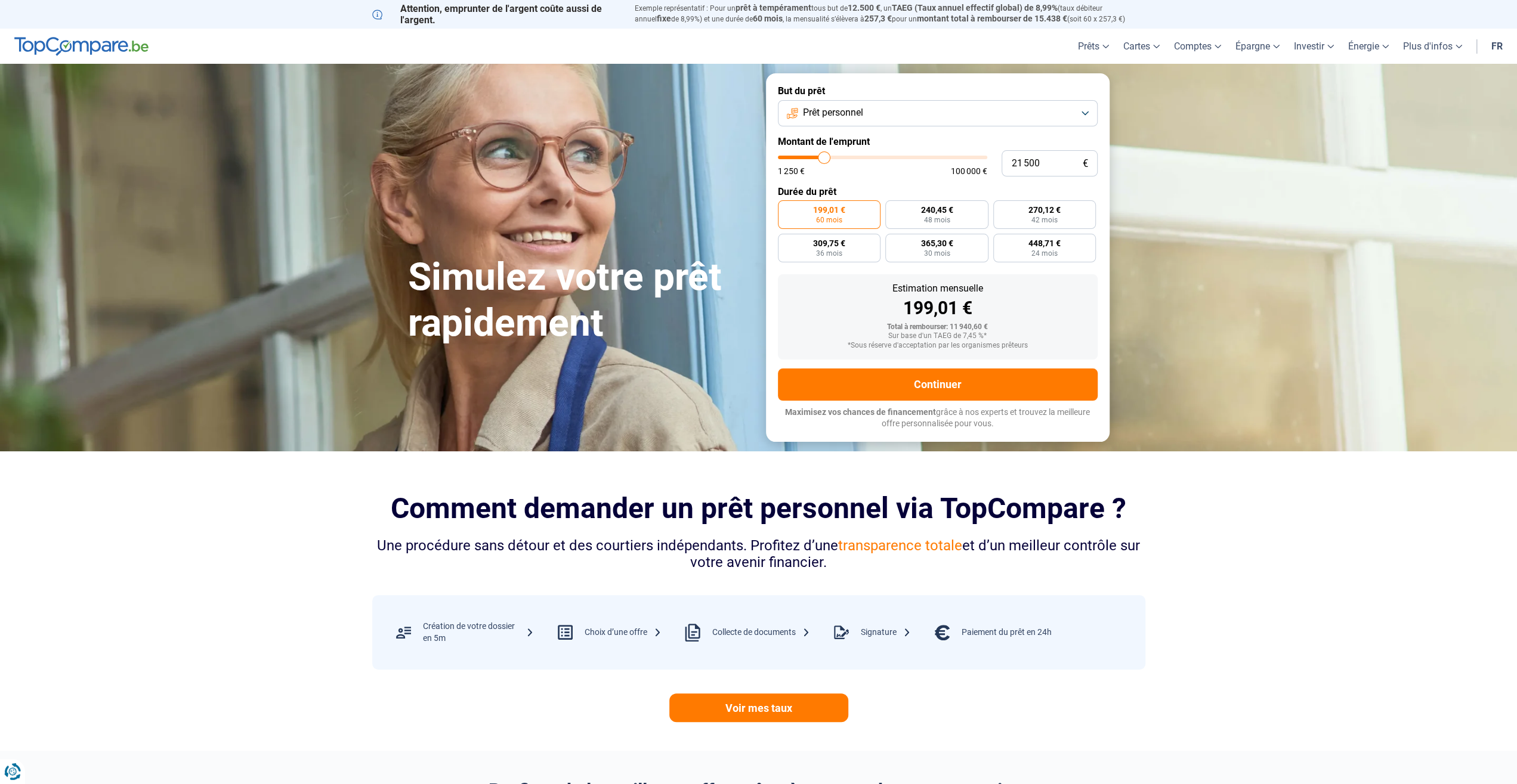
type input "21 250"
type input "21250"
type input "21 000"
type input "21000"
type input "20 750"
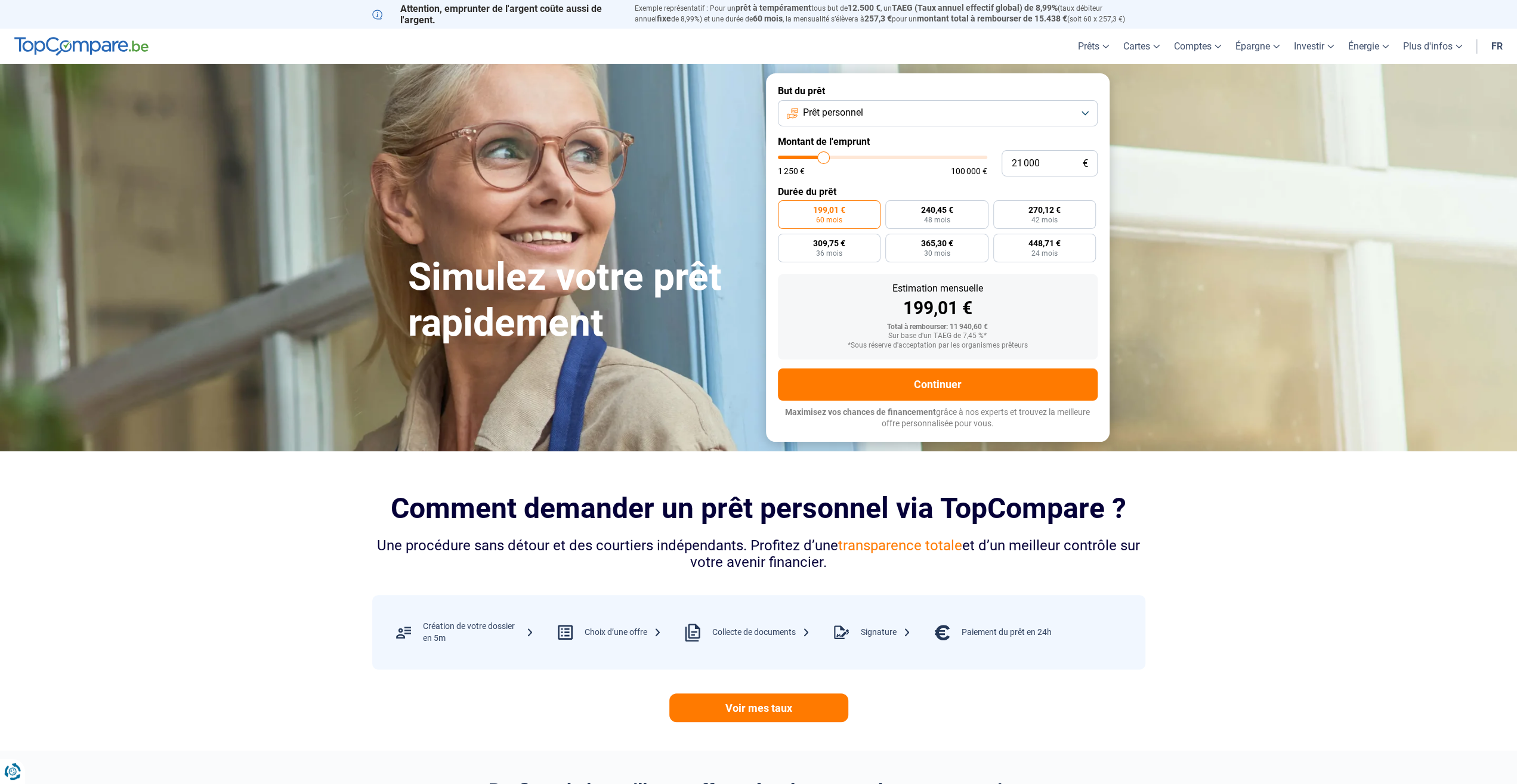
type input "20750"
type input "20 250"
type input "20250"
type input "20 000"
drag, startPoint x: 807, startPoint y: 161, endPoint x: 821, endPoint y: 164, distance: 14.3
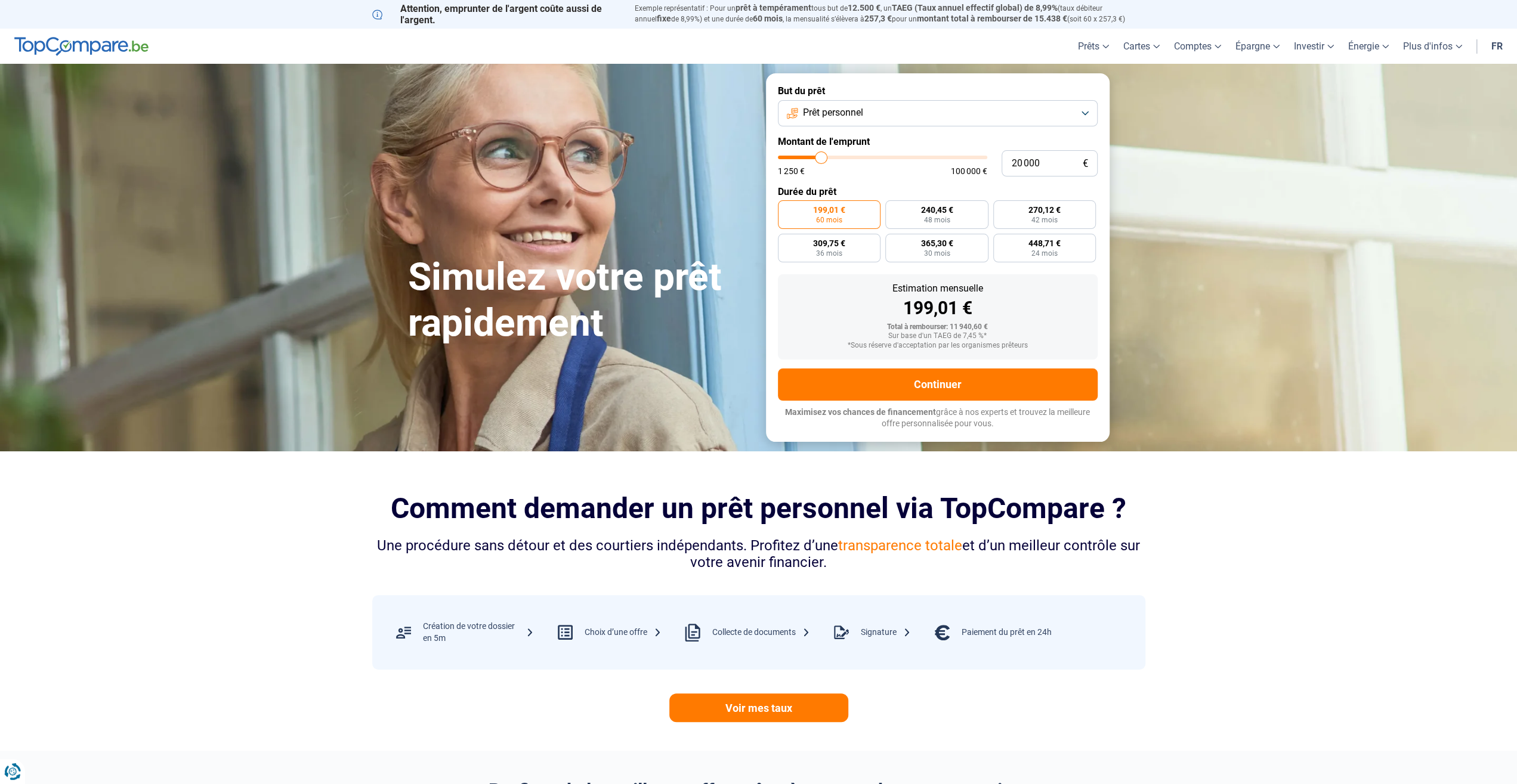
type input "20000"
click at [821, 159] on input "range" at bounding box center [882, 157] width 209 height 3
click at [1064, 217] on span "48 mois" at bounding box center [1057, 220] width 26 height 7
click at [1027, 208] on input "480,85 € 48 mois" at bounding box center [1022, 204] width 8 height 8
radio input "true"
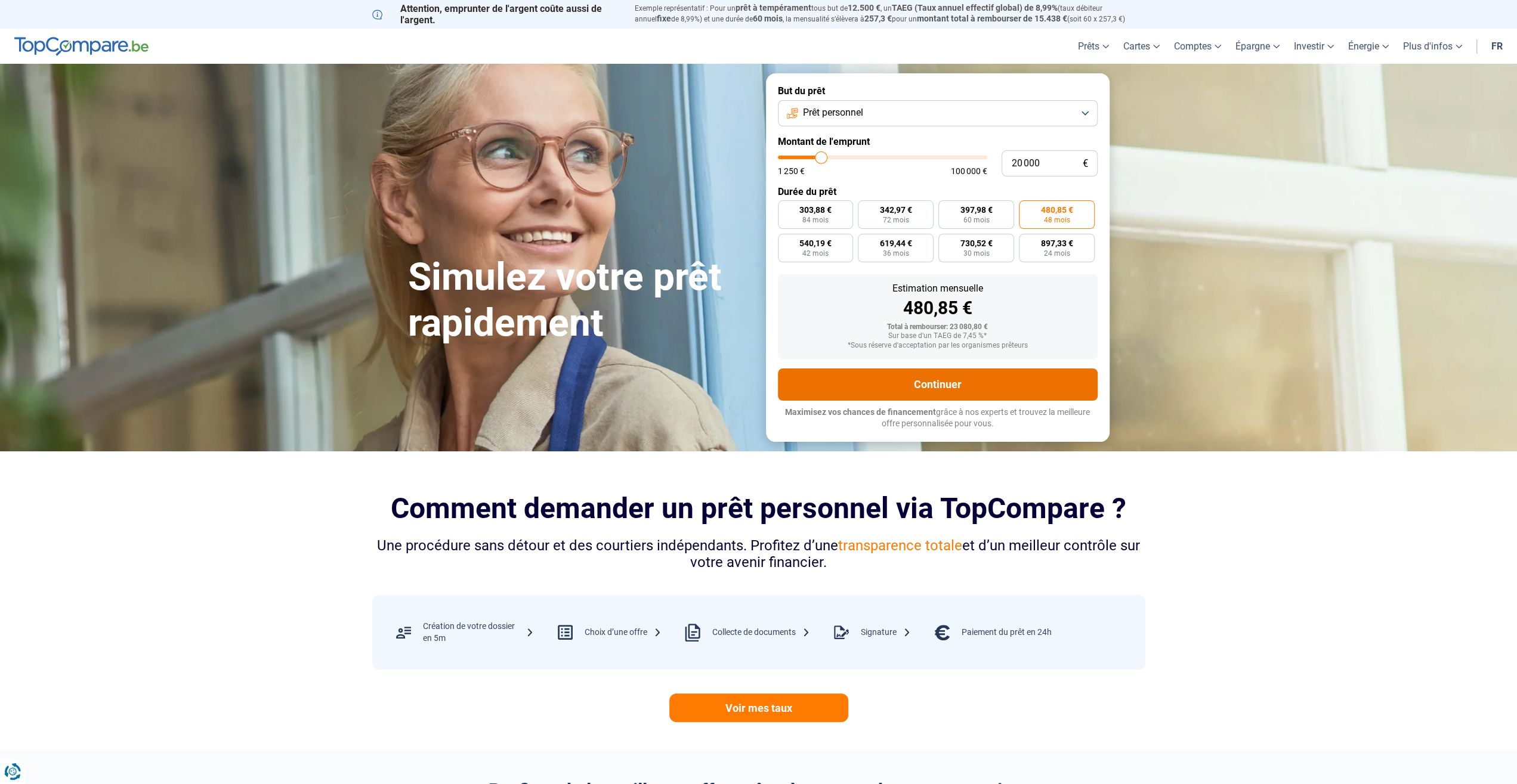
click at [981, 384] on button "Continuer" at bounding box center [937, 384] width 319 height 32
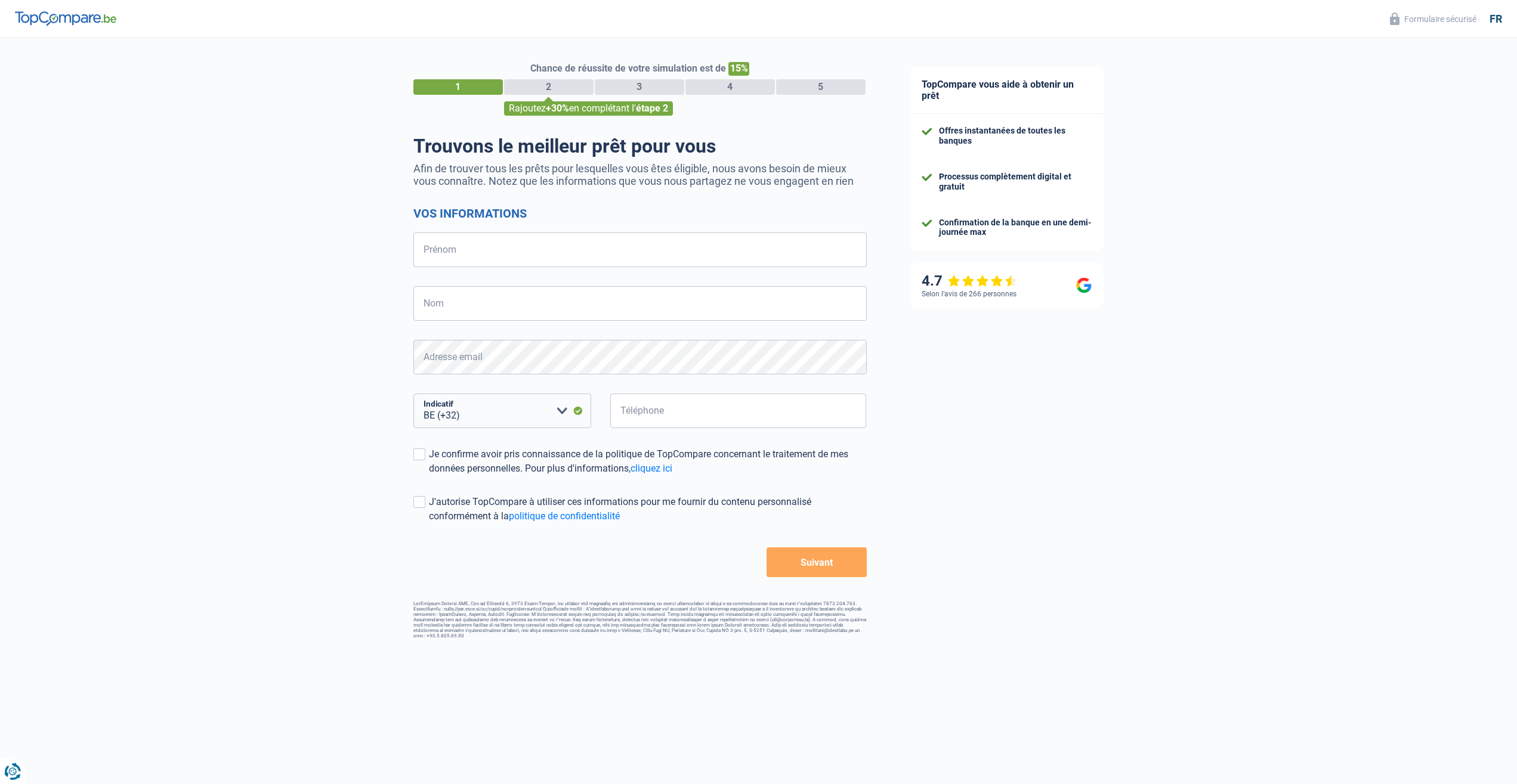
select select "32"
